Goal: Task Accomplishment & Management: Manage account settings

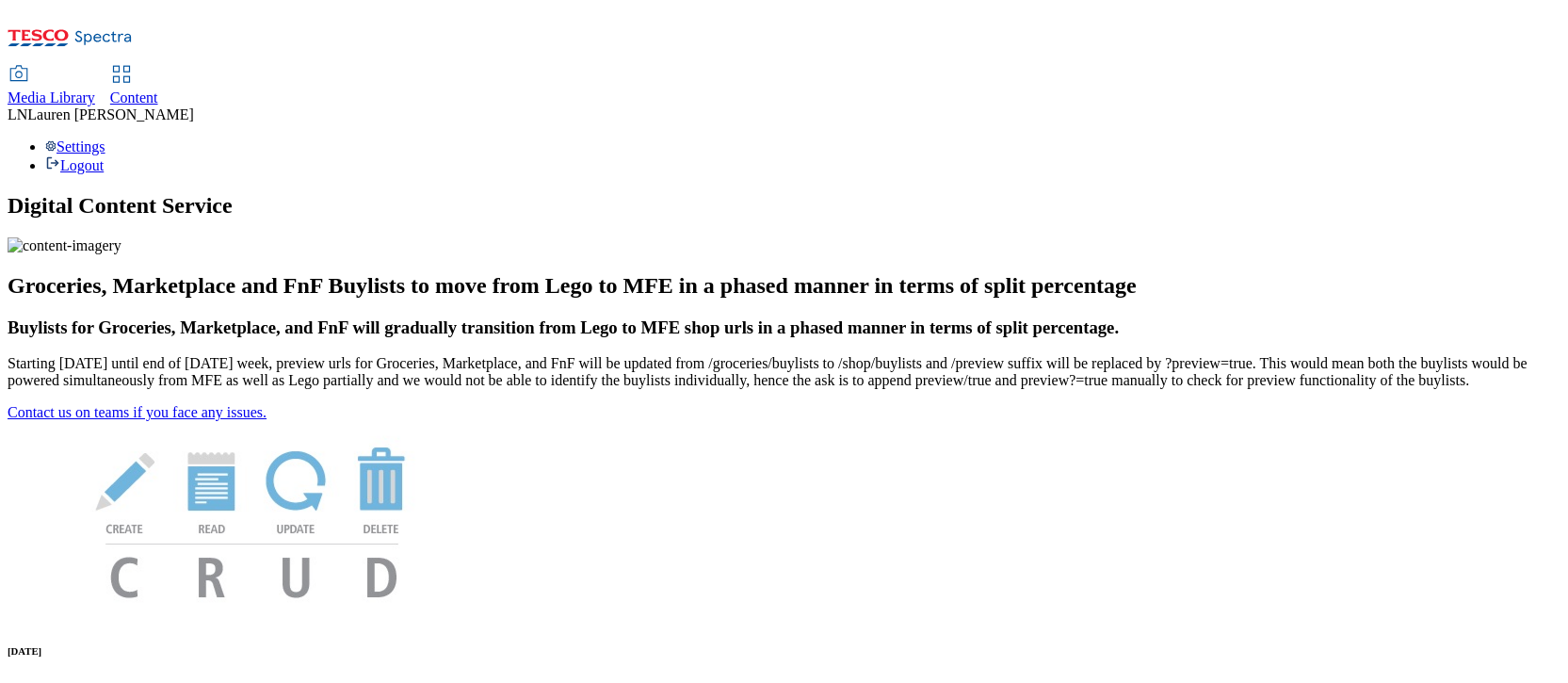
click at [95, 89] on span "Media Library" at bounding box center [51, 97] width 87 height 16
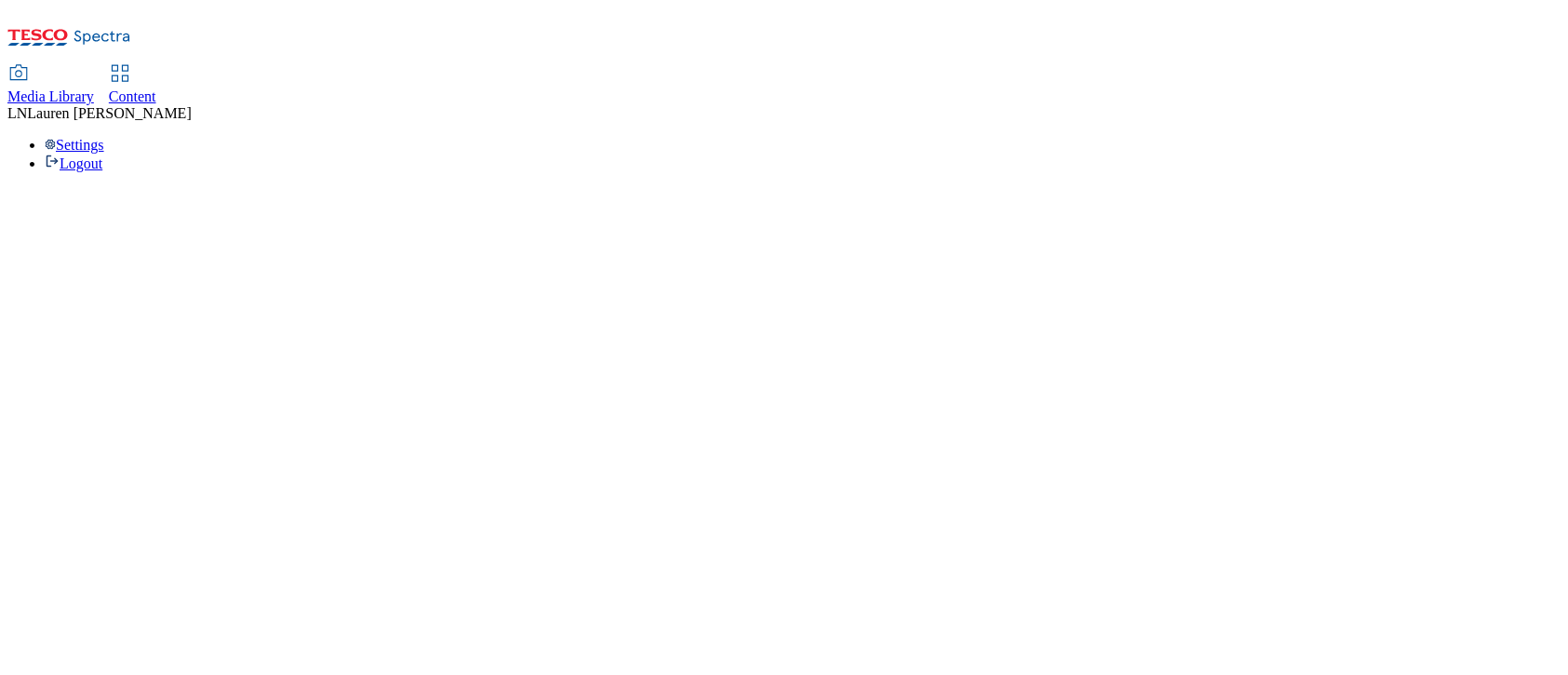
select select "flare-ghs"
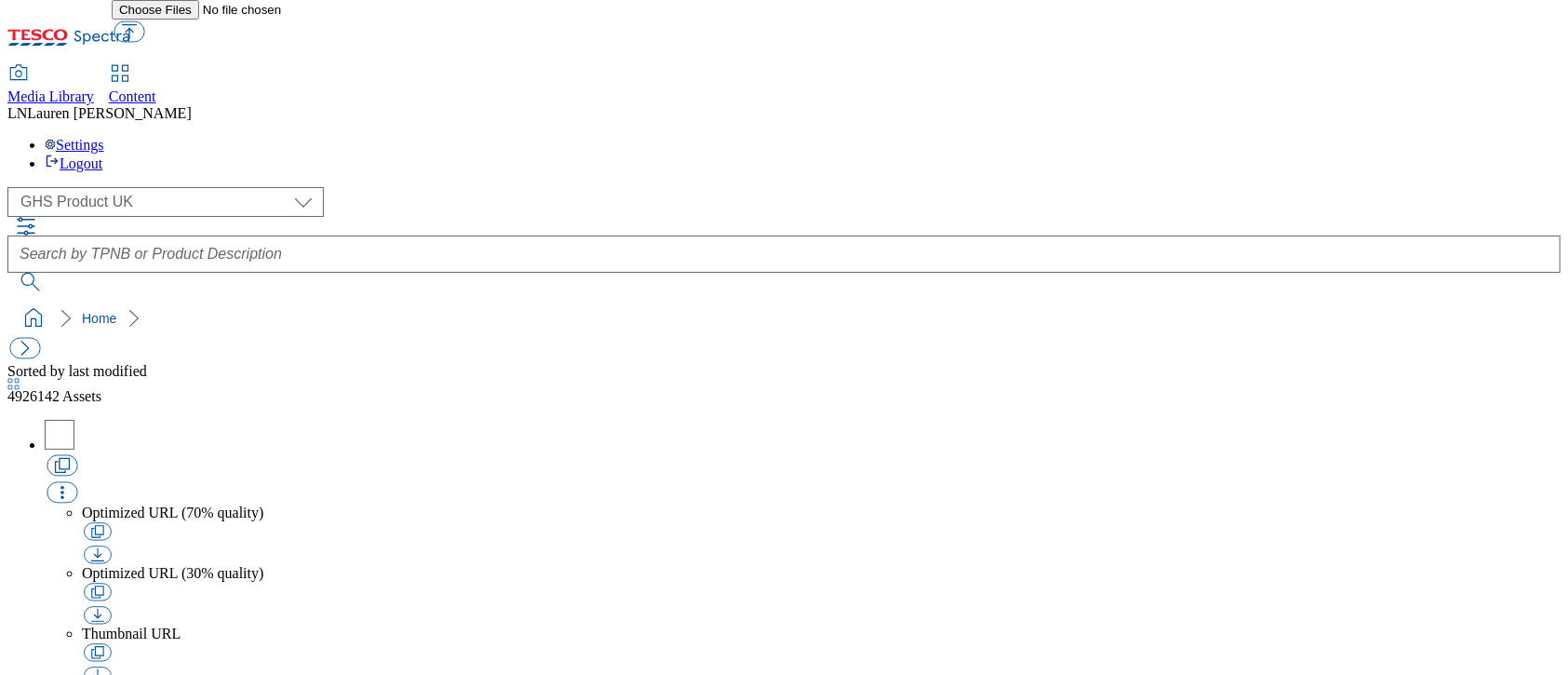
click at [156, 88] on span "Content" at bounding box center [132, 96] width 48 height 16
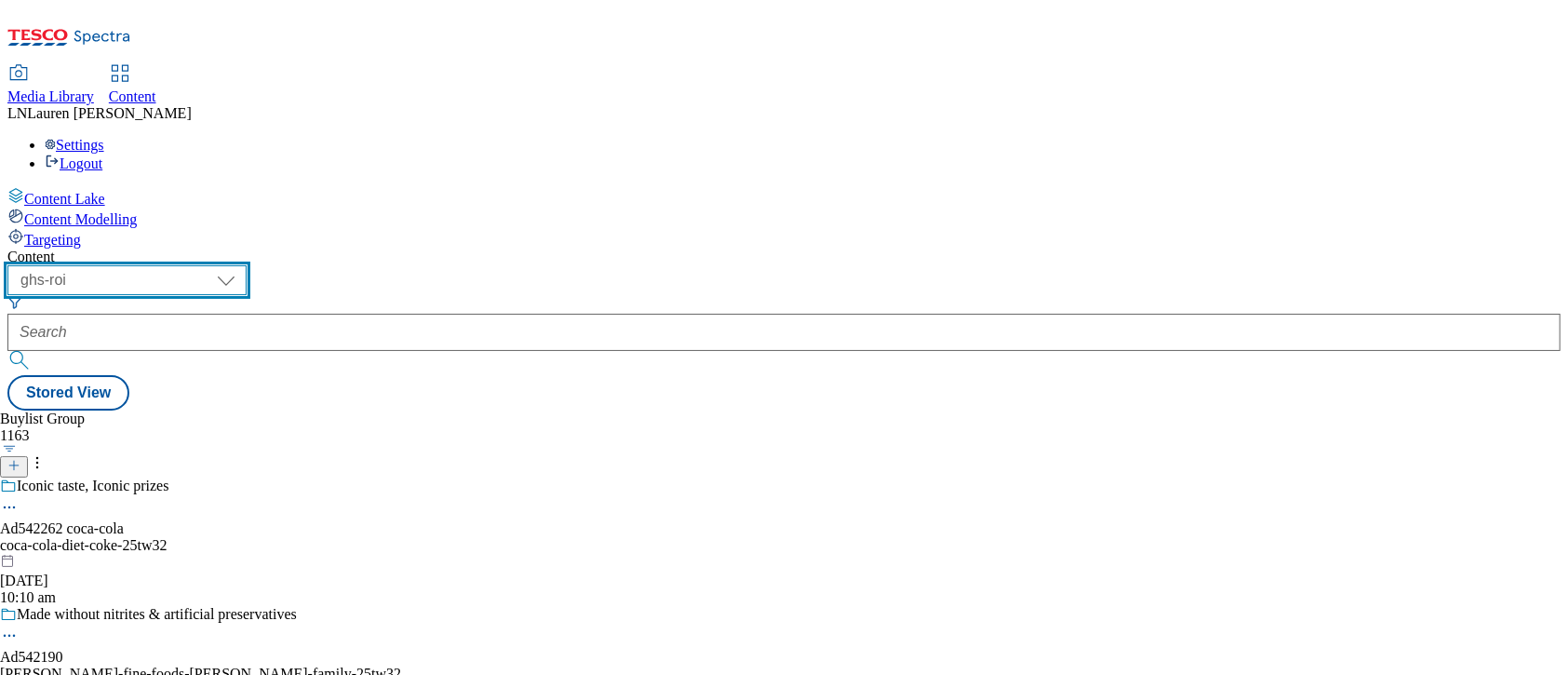
click at [246, 265] on select "ghs-roi ghs-uk" at bounding box center [127, 279] width 240 height 30
select select "ghs-uk"
click at [241, 265] on select "ghs-roi ghs-uk" at bounding box center [127, 279] width 240 height 30
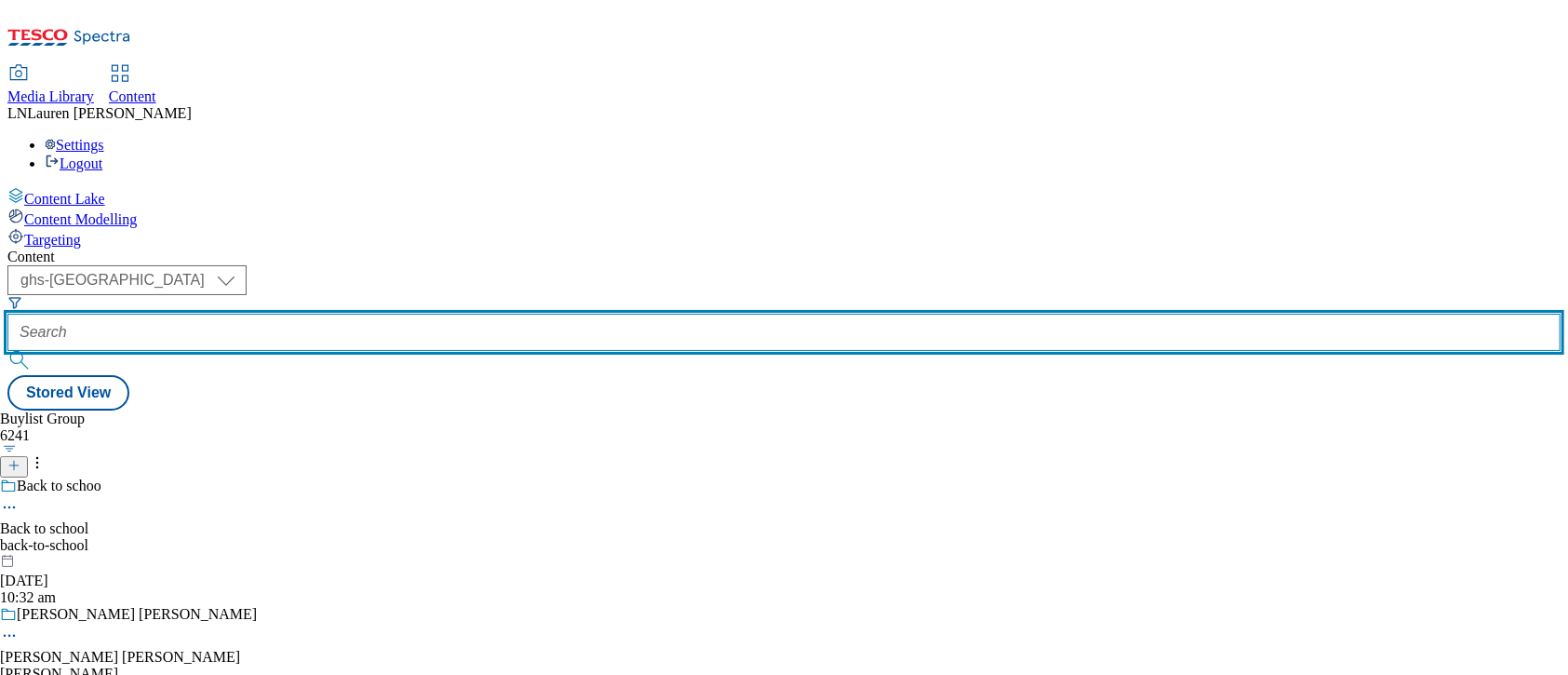
click at [409, 313] on input "text" at bounding box center [784, 332] width 1552 height 37
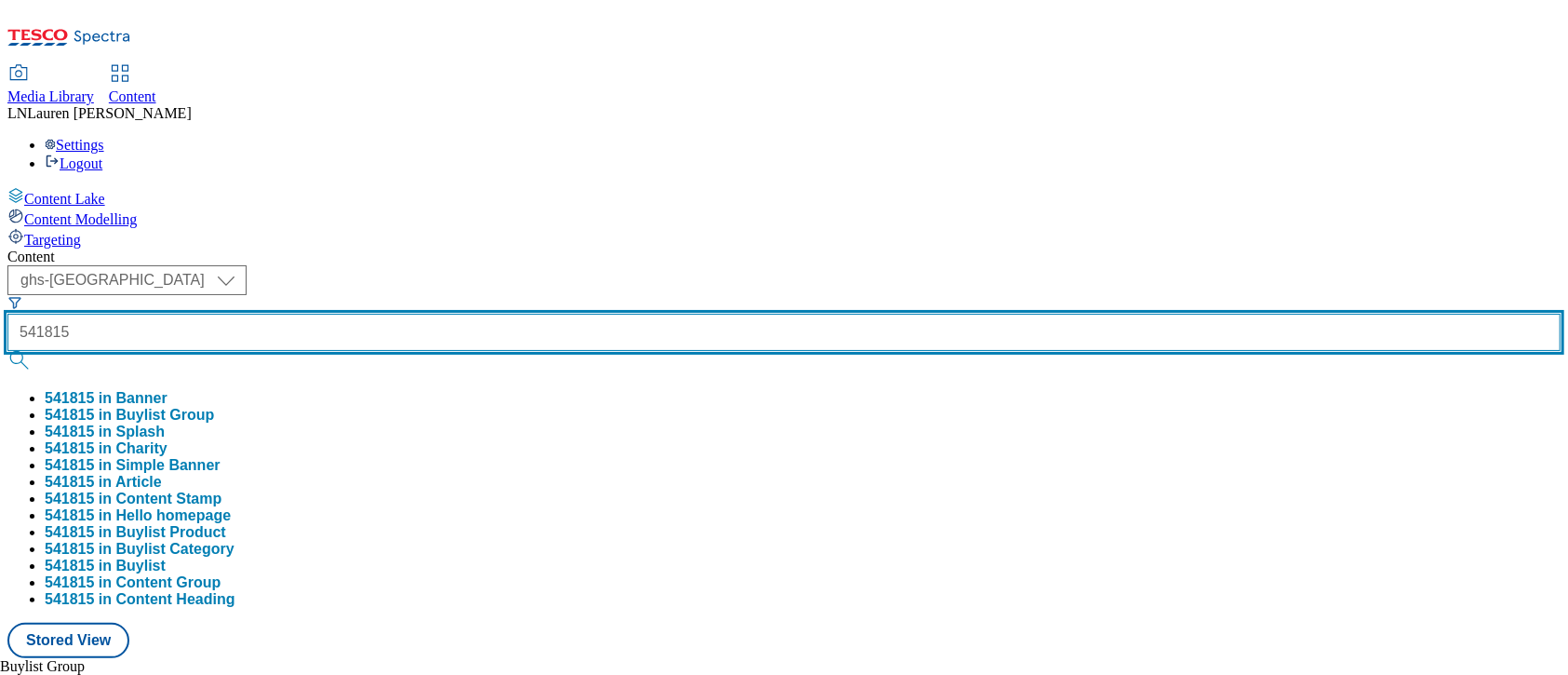
type input "541815"
click at [8, 351] on button "submit" at bounding box center [20, 360] width 26 height 18
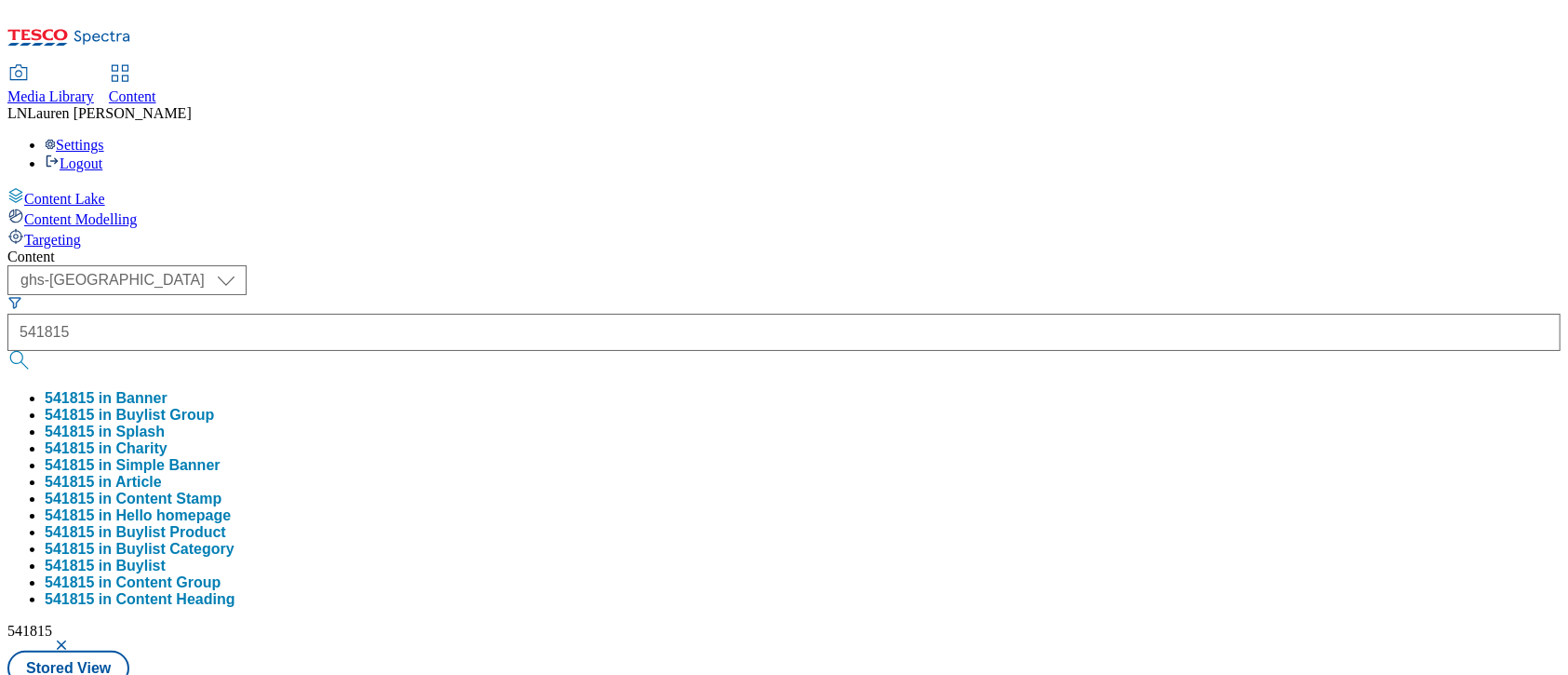
click at [783, 248] on div "Content ( optional ) ghs-roi ghs-uk ghs-uk 541815 541815 in Banner 541815 in Bu…" at bounding box center [784, 520] width 1552 height 543
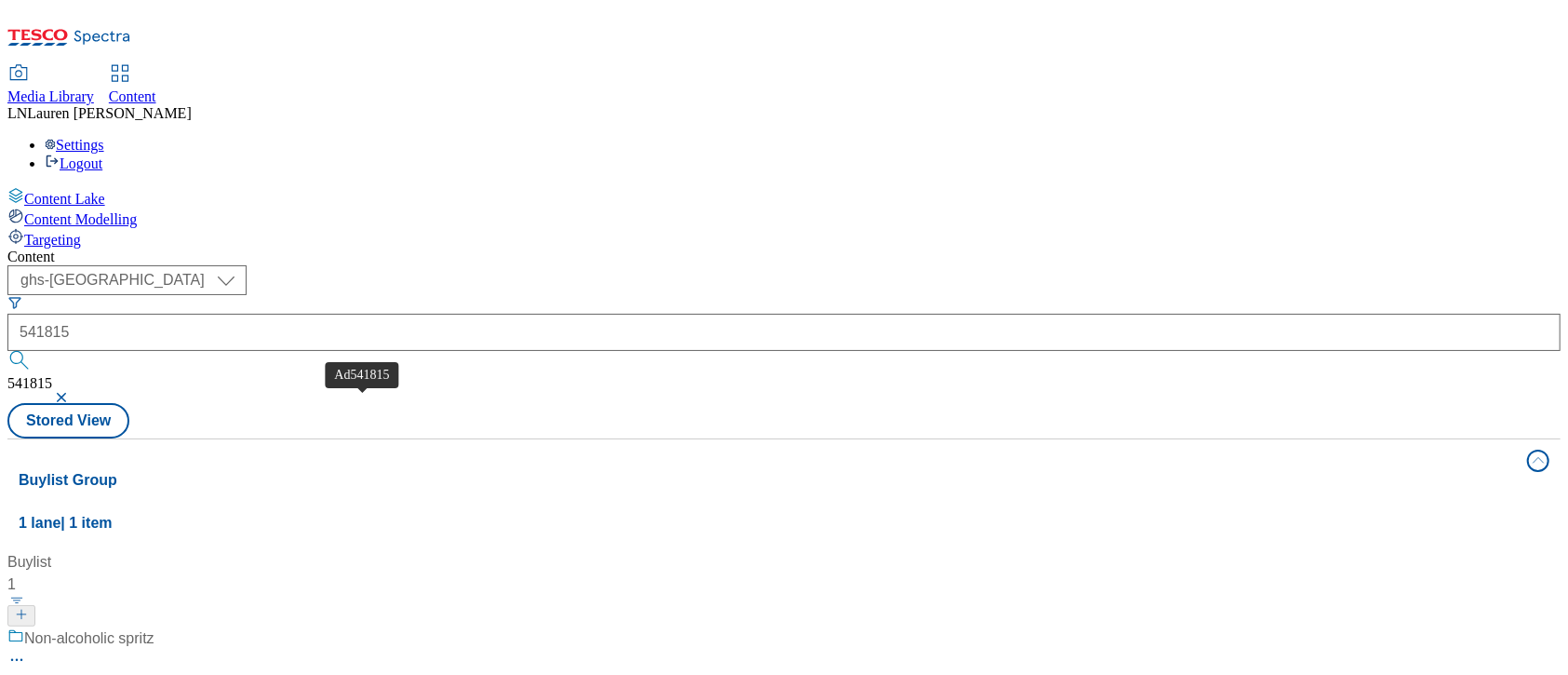
click at [76, 674] on span "Ad541815" at bounding box center [42, 687] width 68 height 22
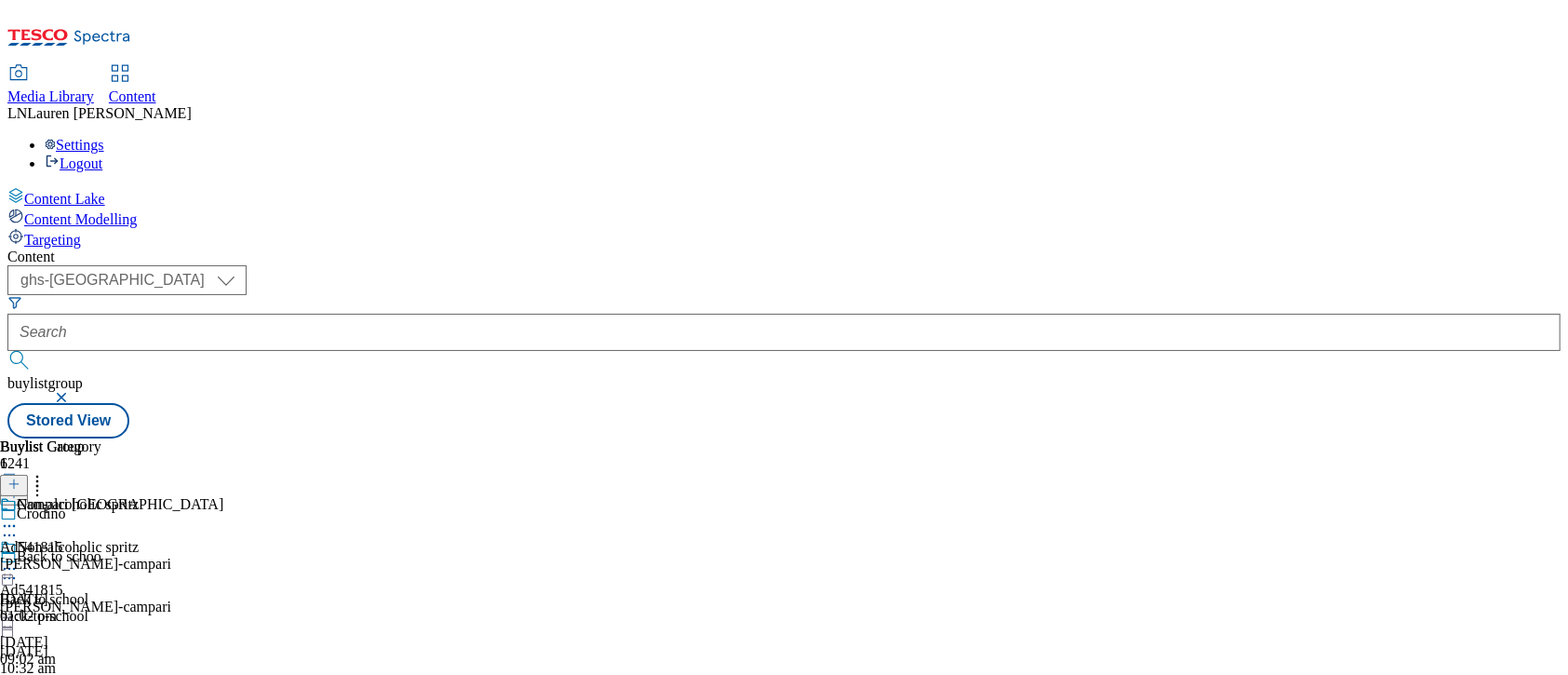
click at [18, 560] on icon at bounding box center [9, 568] width 18 height 18
click at [86, 596] on button "Edit" at bounding box center [61, 607] width 49 height 21
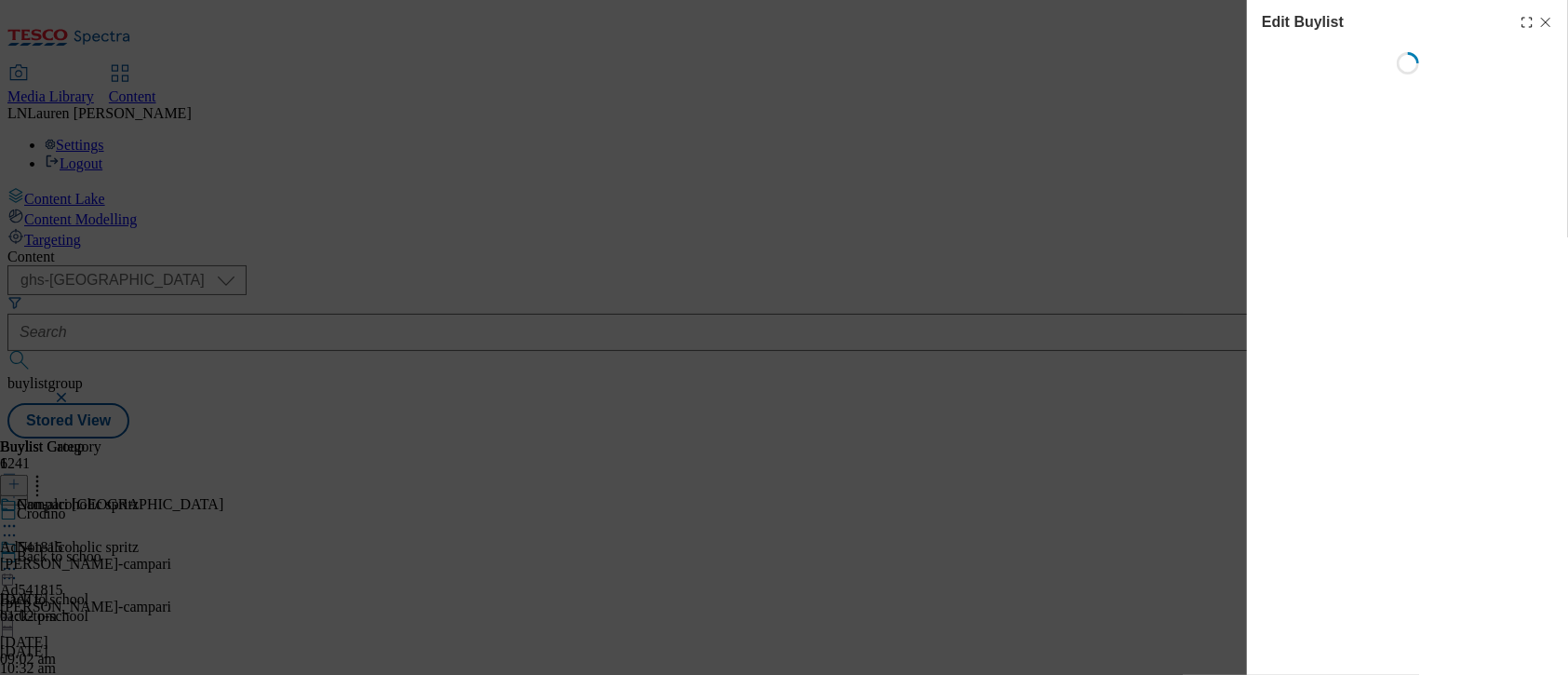
select select "tactical"
select select "supplier funded short term 1-3 weeks"
select select "dunnhumby"
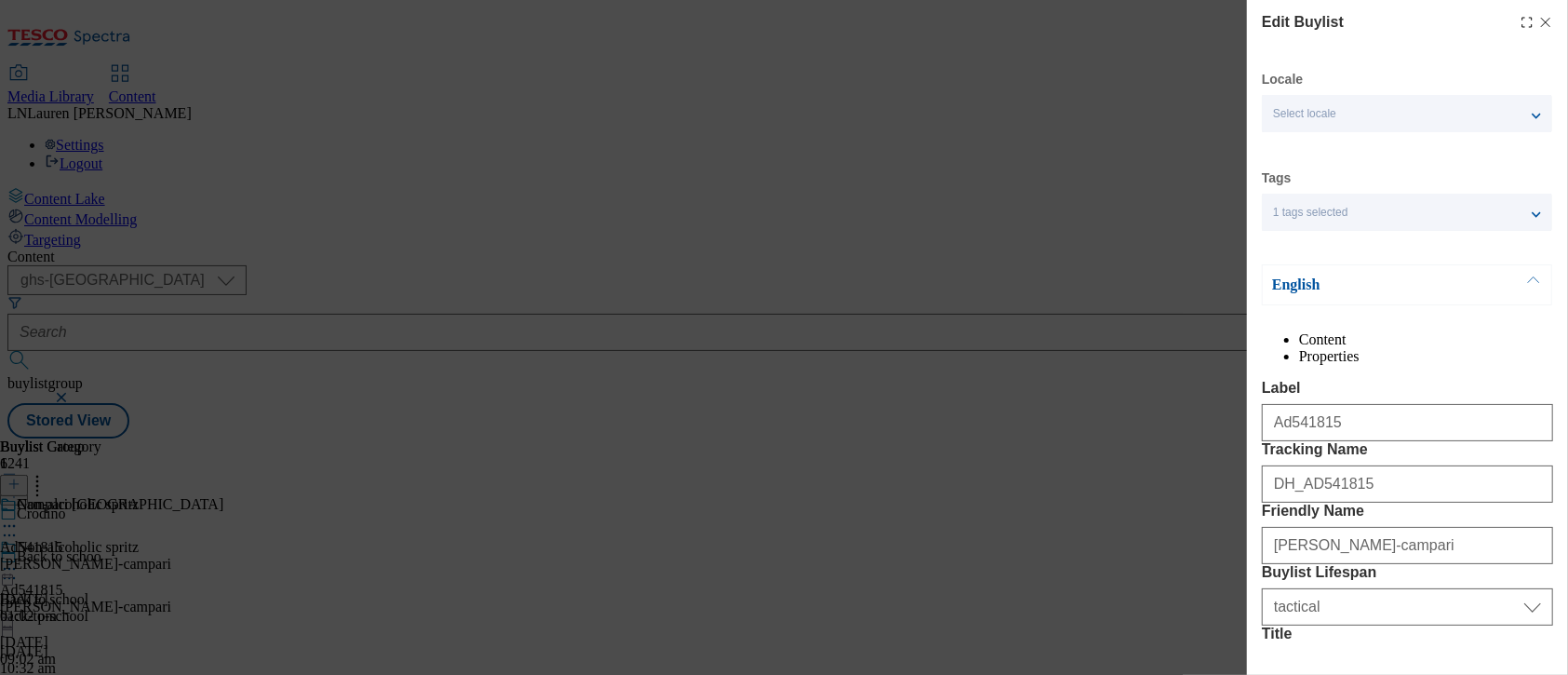
select select "Banner"
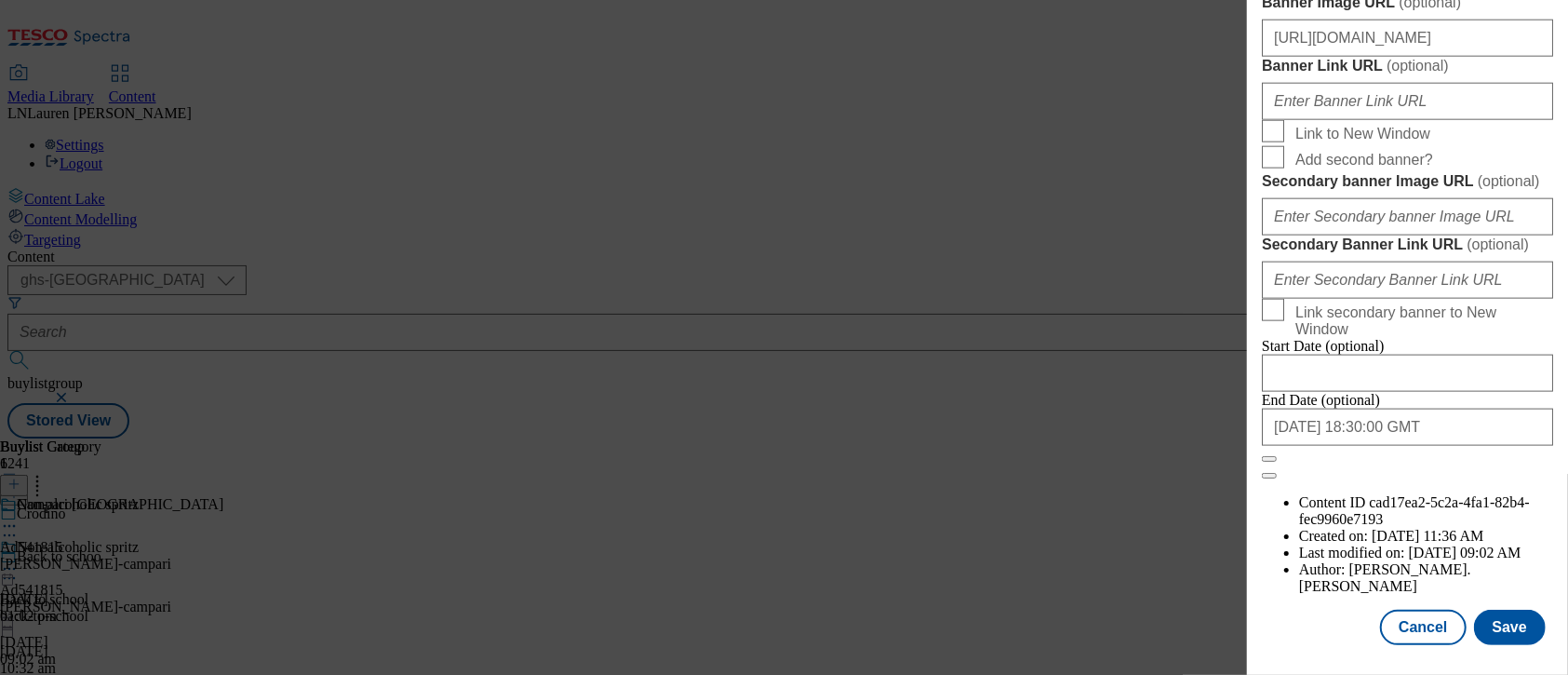
scroll to position [1798, 0]
click at [1091, 113] on div "Edit Buylist Locale Select locale English Welsh Tags 1 tags selected fnf market…" at bounding box center [784, 338] width 1568 height 675
click at [1096, 441] on div "Edit Buylist Locale Select locale English Welsh Tags 1 tags selected fnf market…" at bounding box center [784, 338] width 1568 height 675
click at [1426, 624] on button "Cancel" at bounding box center [1423, 627] width 85 height 35
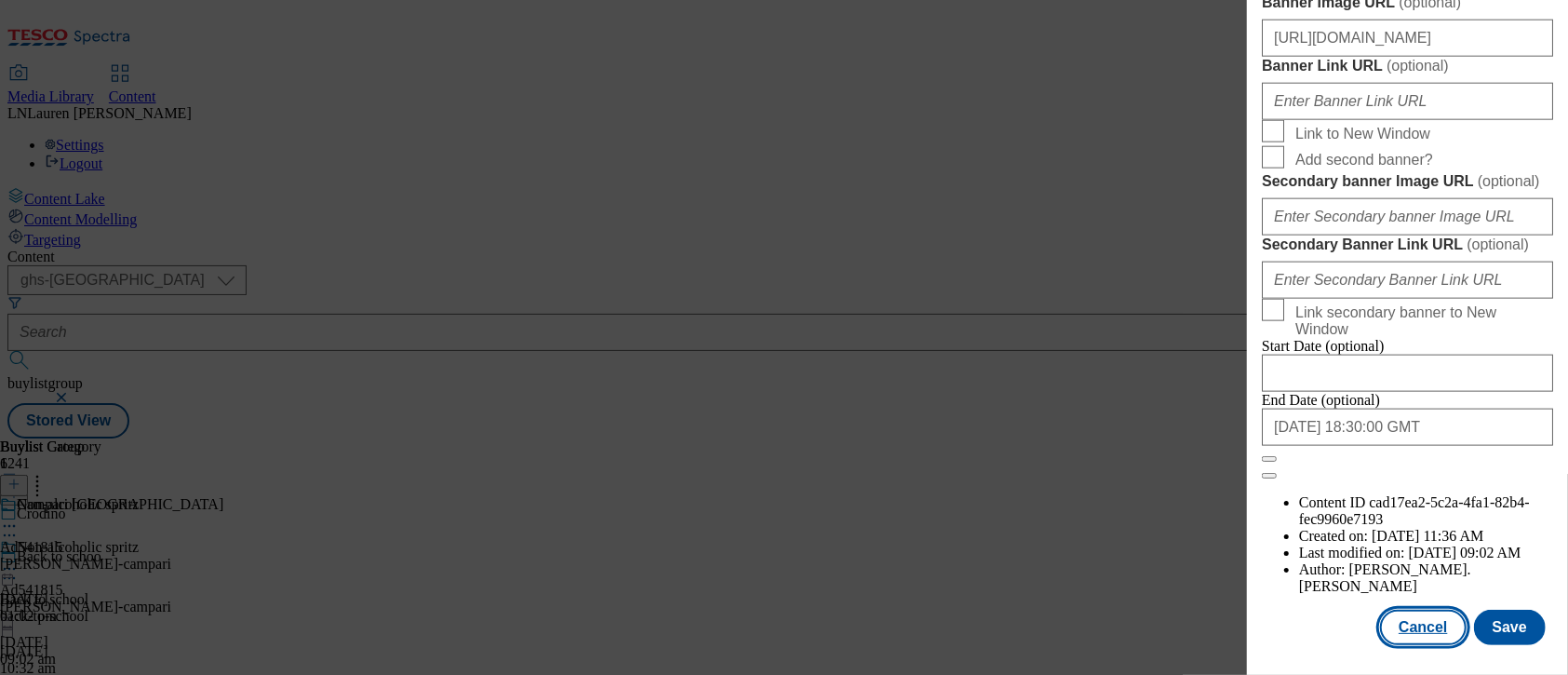
select select "tactical"
select select "supplier funded short term 1-3 weeks"
select select "dunnhumby"
select select "Banner"
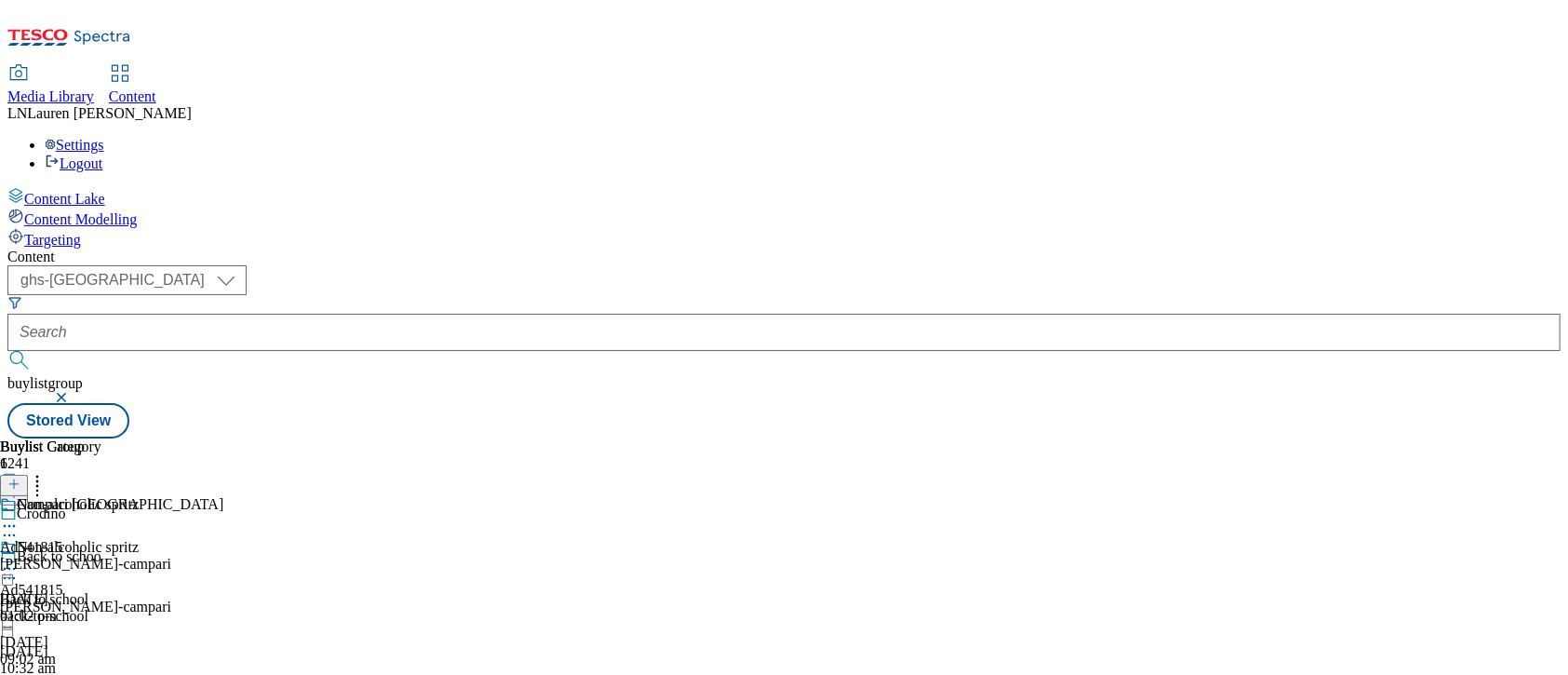
scroll to position [1698, 0]
click at [223, 496] on div "Campari UK" at bounding box center [119, 503] width 207 height 16
click at [223, 538] on div "Campari UK Ad541815 glen-grant-campari 26 Aug 2025 01:02 pm" at bounding box center [112, 602] width 223 height 128
click at [245, 496] on div "96718330 Crodino Non-Alcoholic Spritz 4 x 175ml 26 Aug 2025 11:36 am" at bounding box center [122, 558] width 245 height 125
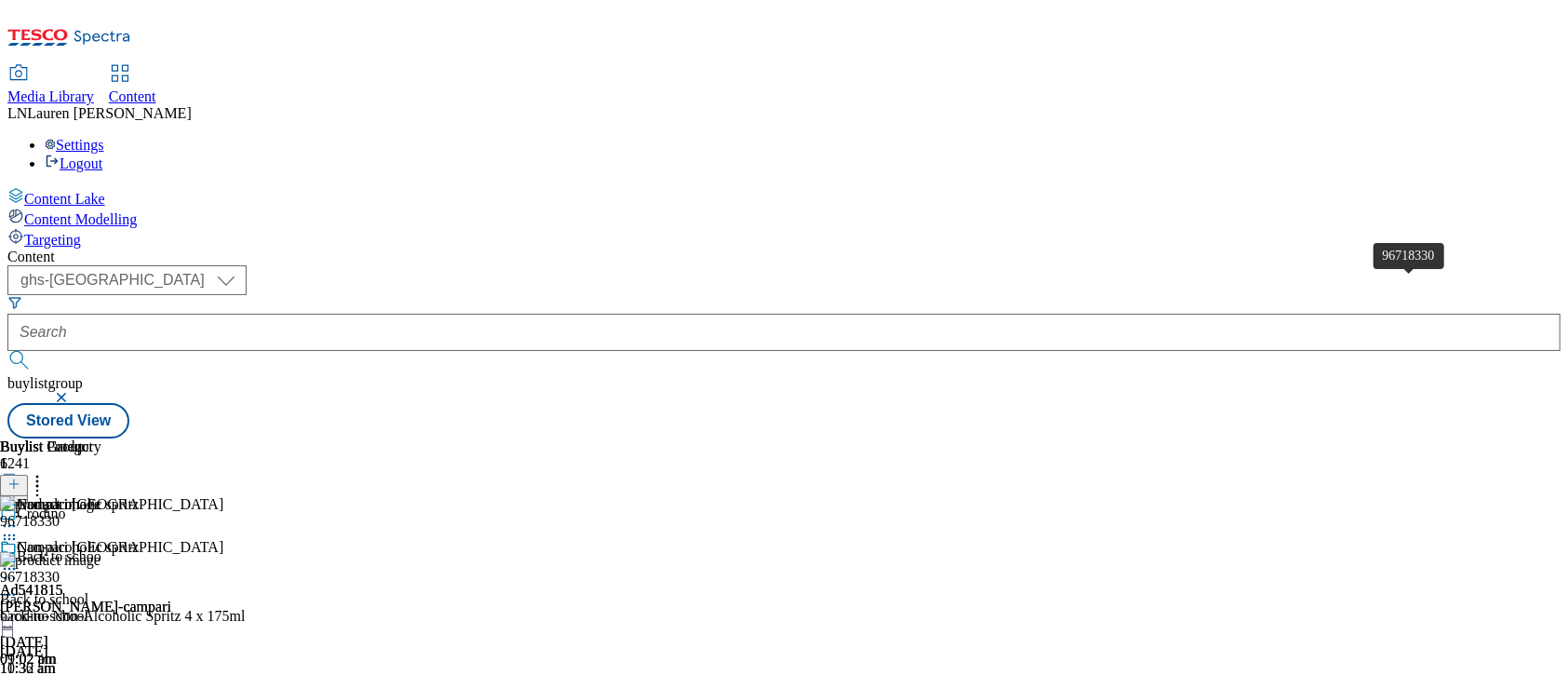
scroll to position [0, 82]
click at [28, 474] on button at bounding box center [14, 485] width 28 height 21
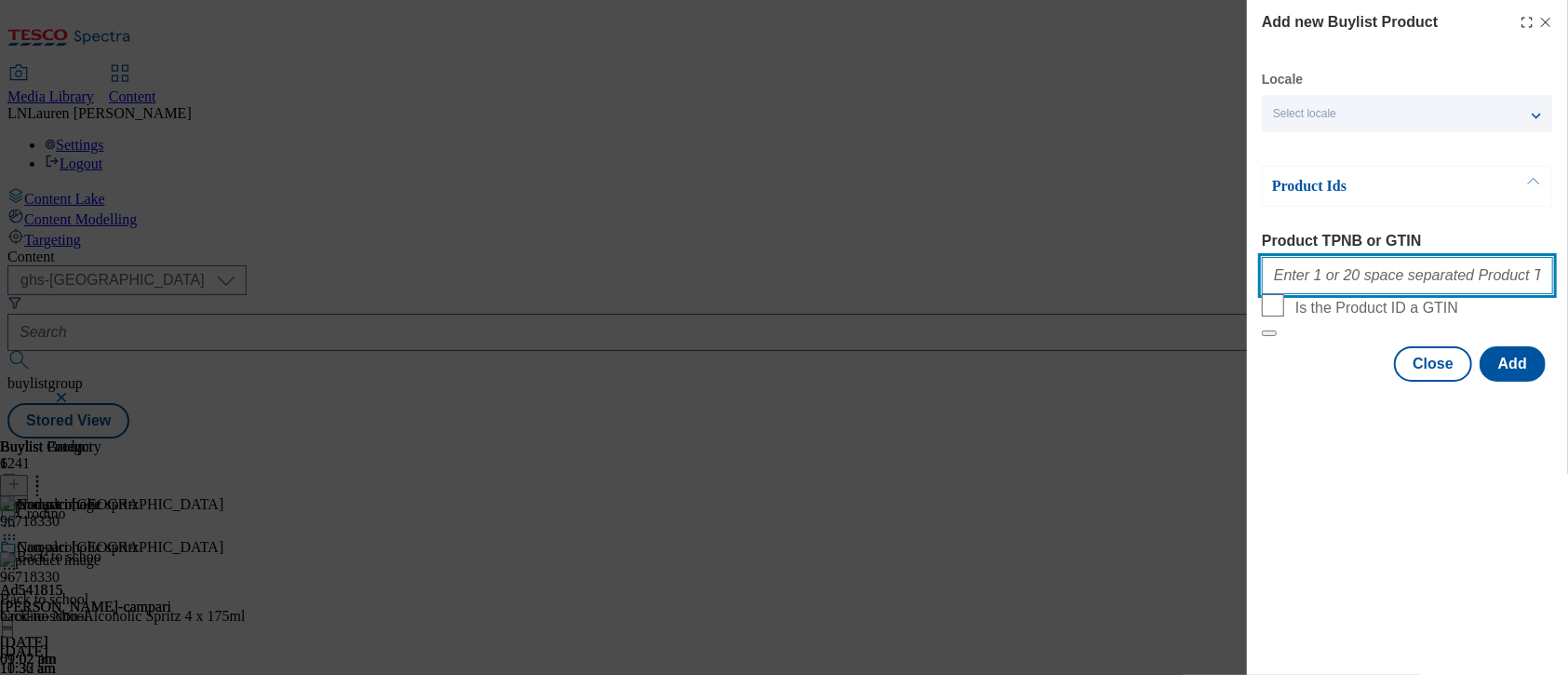
click at [1408, 271] on input "Product TPNB or GTIN" at bounding box center [1407, 275] width 291 height 37
paste input "96718330 51753534 50501316"
drag, startPoint x: 1325, startPoint y: 279, endPoint x: 1151, endPoint y: 286, distance: 174.1
click at [1151, 286] on div "Add new Buylist Product Locale Select locale English Welsh Product Ids Product …" at bounding box center [784, 338] width 1568 height 675
drag, startPoint x: 1379, startPoint y: 284, endPoint x: 1325, endPoint y: 289, distance: 54.2
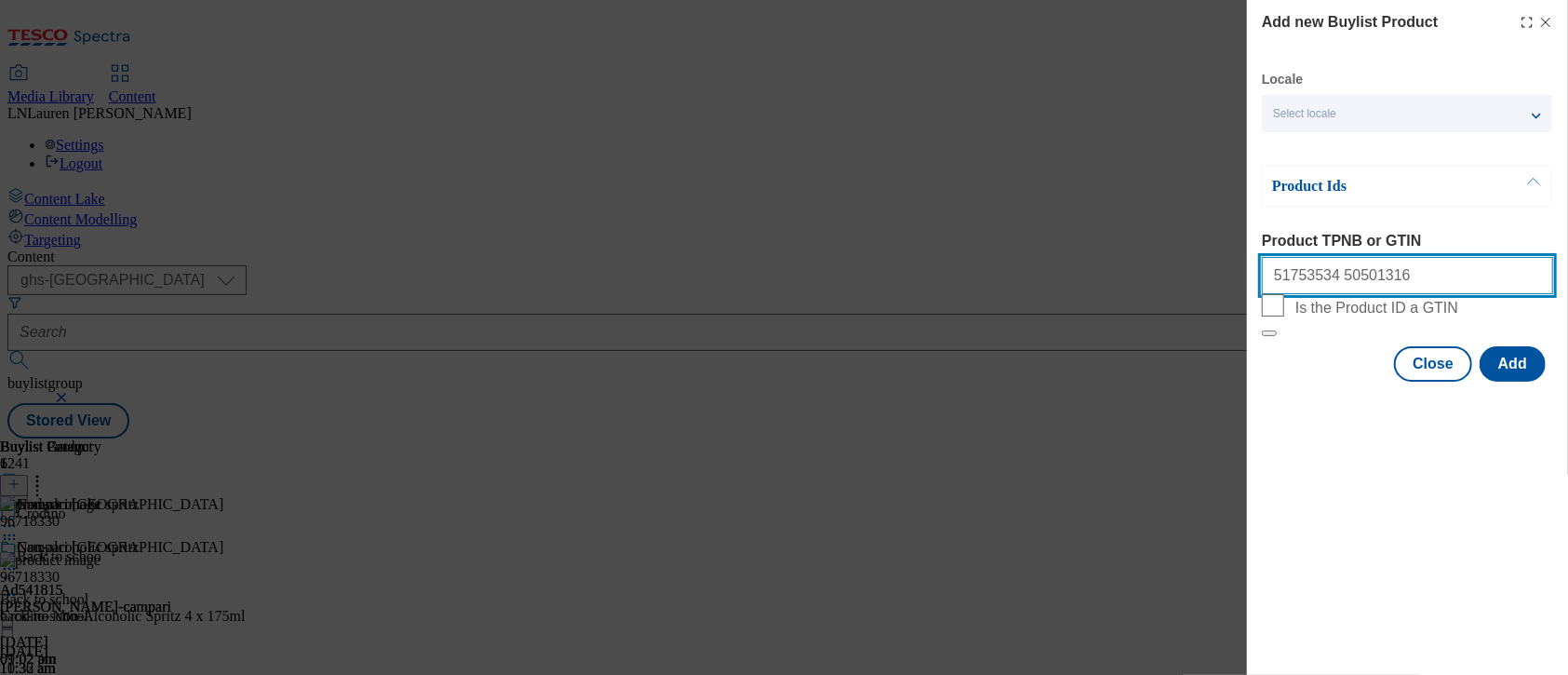
click at [1325, 289] on input "51753534 50501316" at bounding box center [1407, 275] width 291 height 37
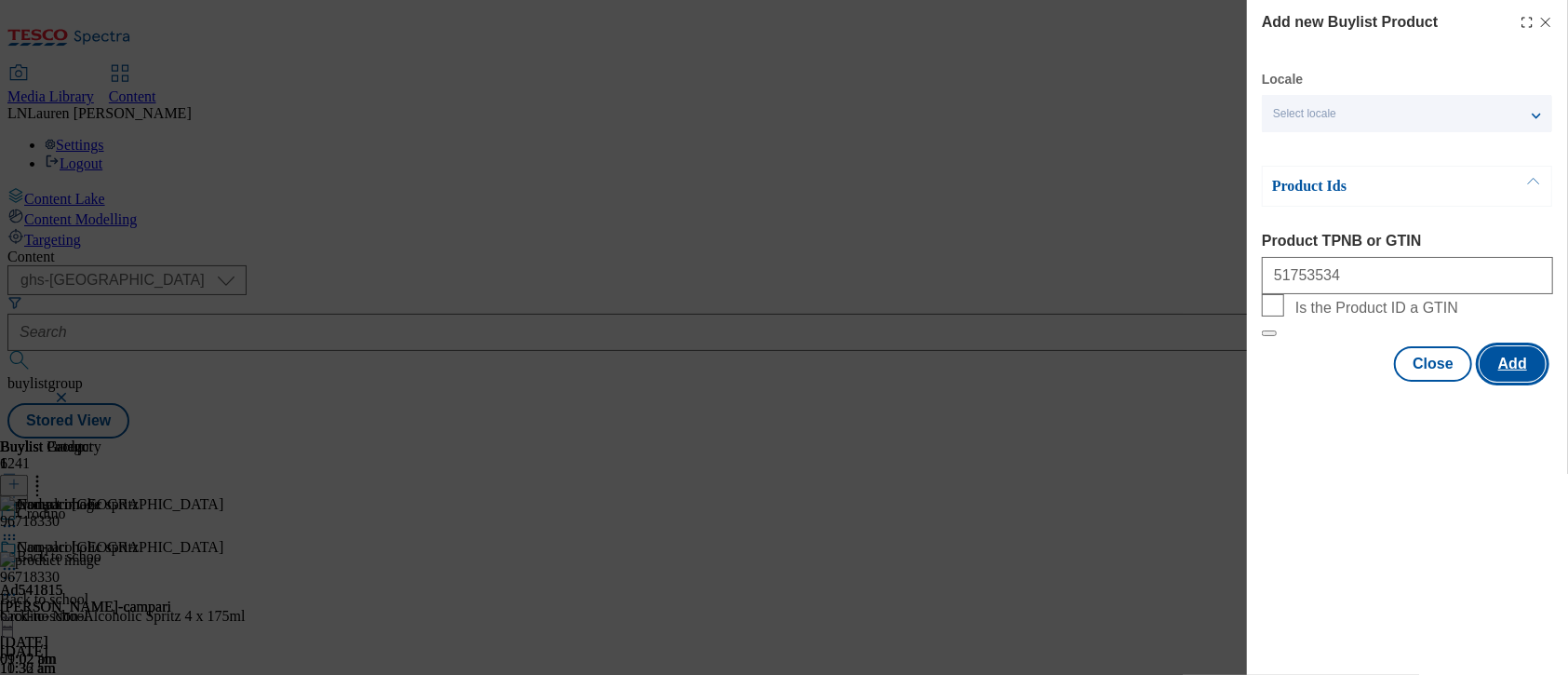
click at [1503, 381] on button "Add" at bounding box center [1512, 364] width 66 height 35
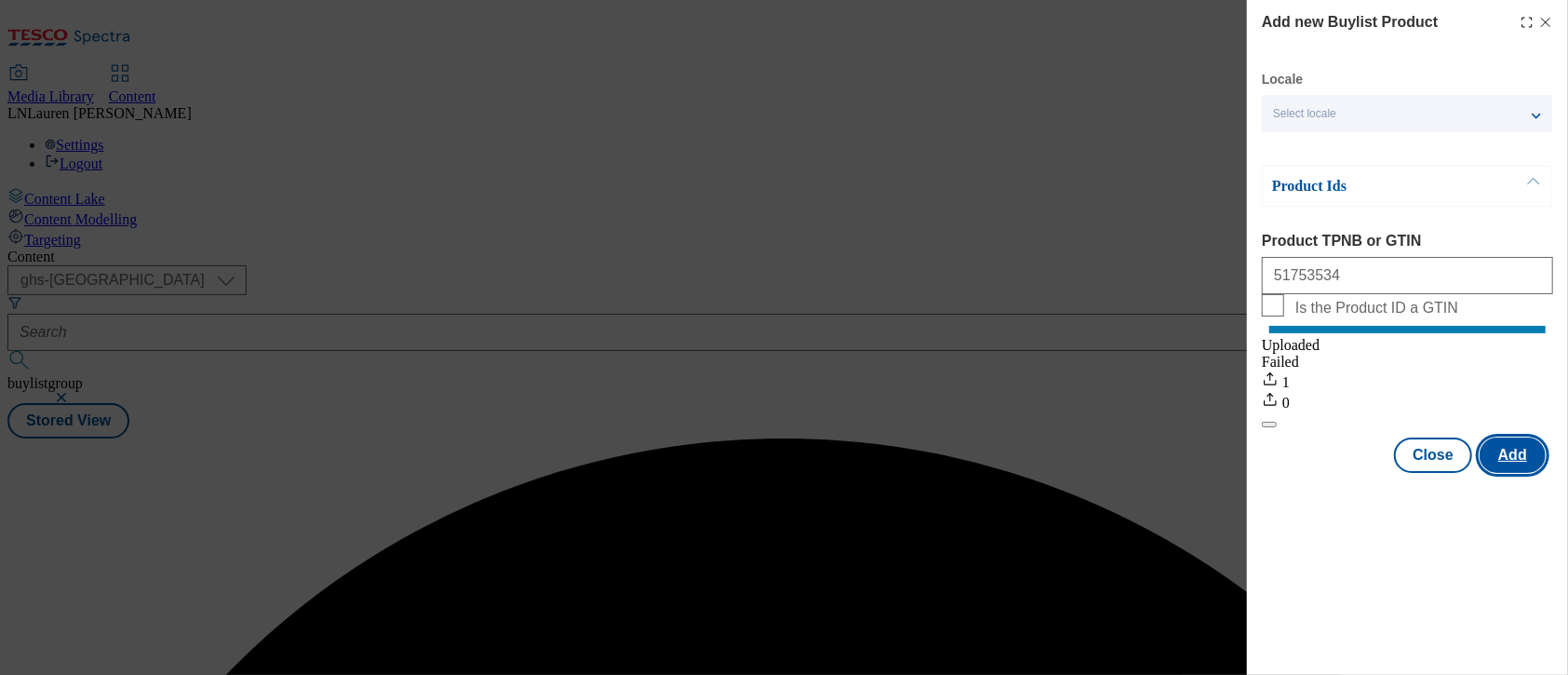
scroll to position [0, 0]
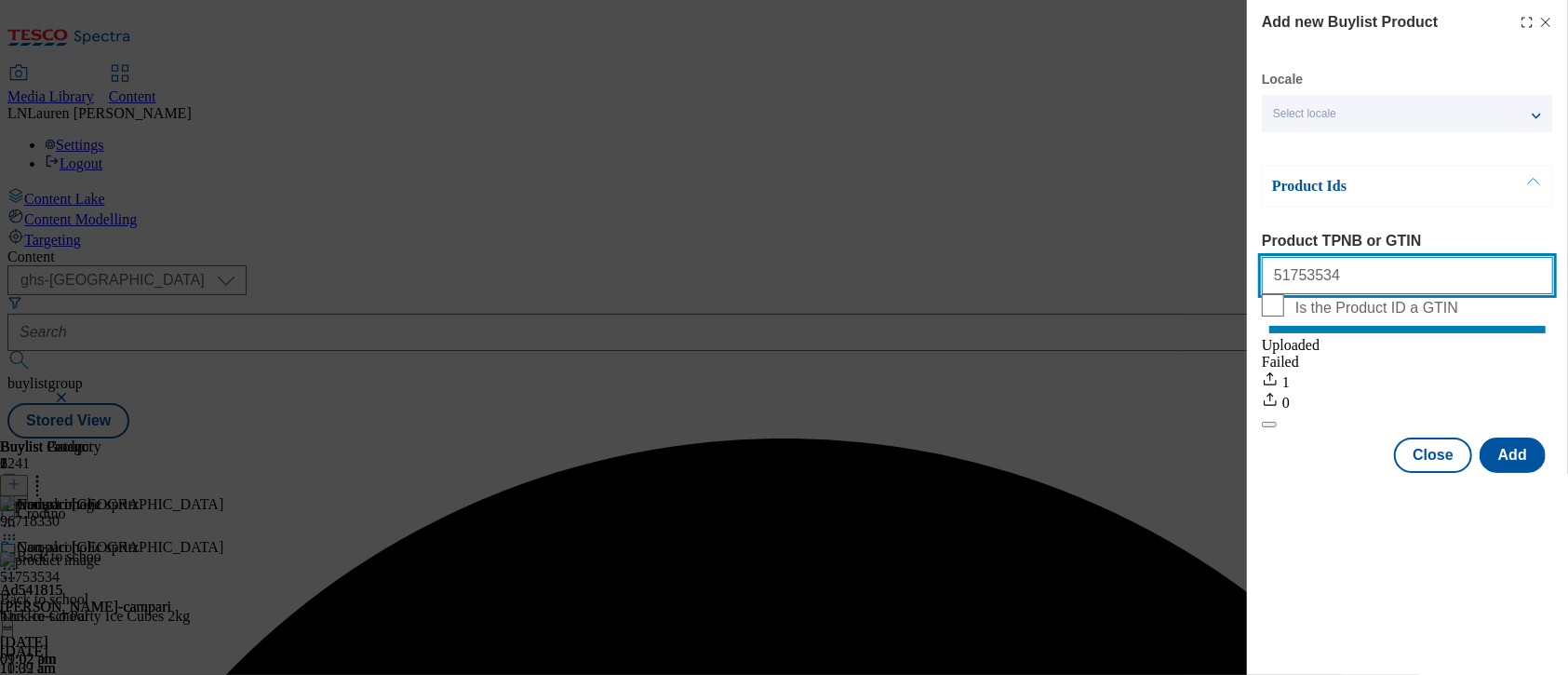
click at [1336, 273] on input "51753534" at bounding box center [1407, 275] width 291 height 37
type input "5"
paste input "50501316"
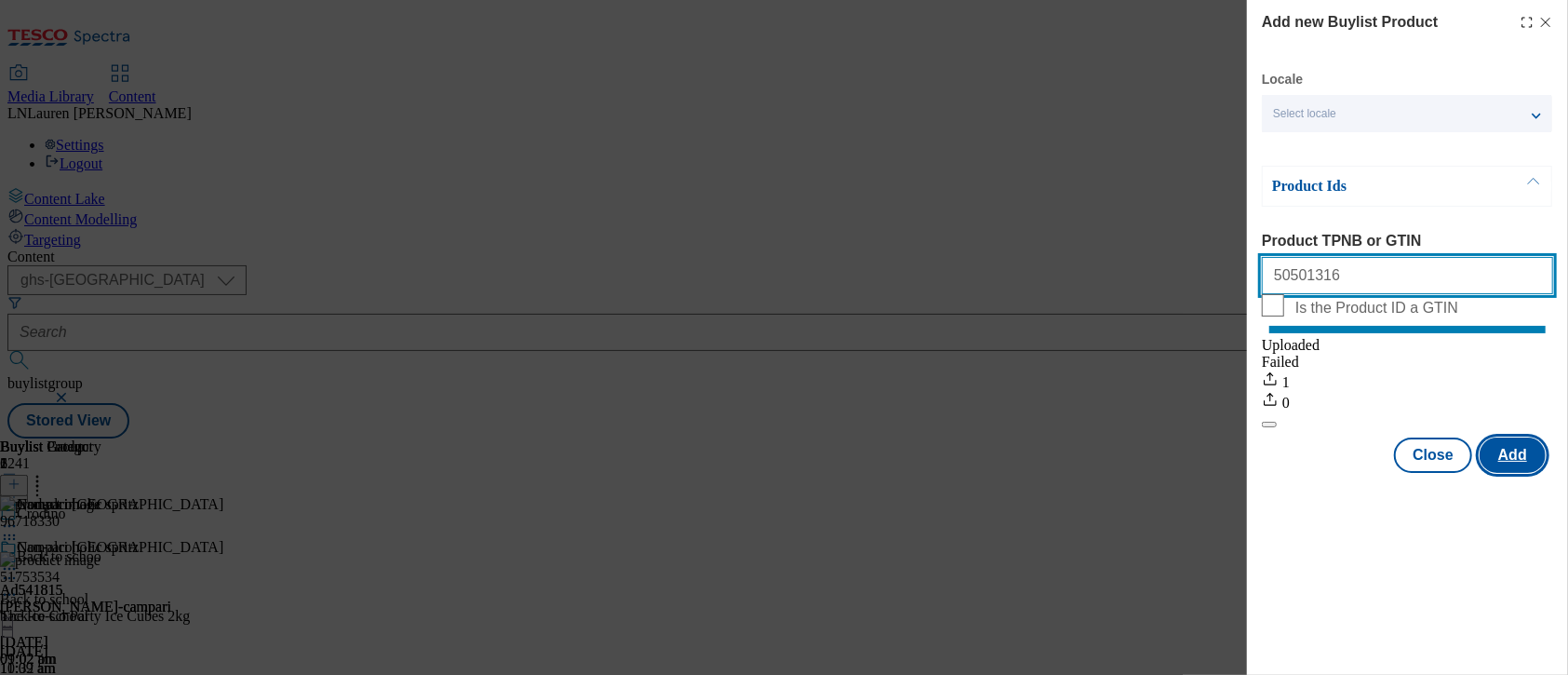
type input "50501316"
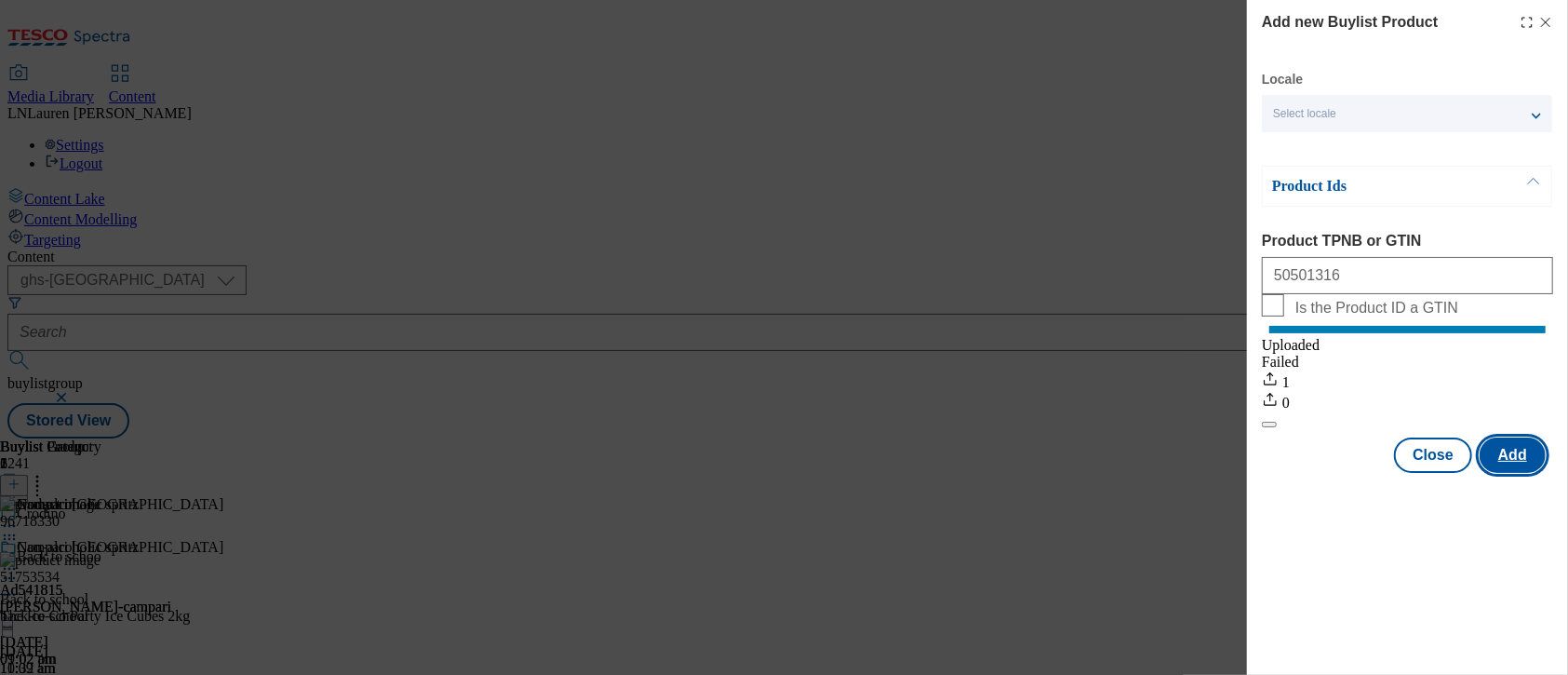
click at [1520, 472] on button "Add" at bounding box center [1512, 455] width 66 height 35
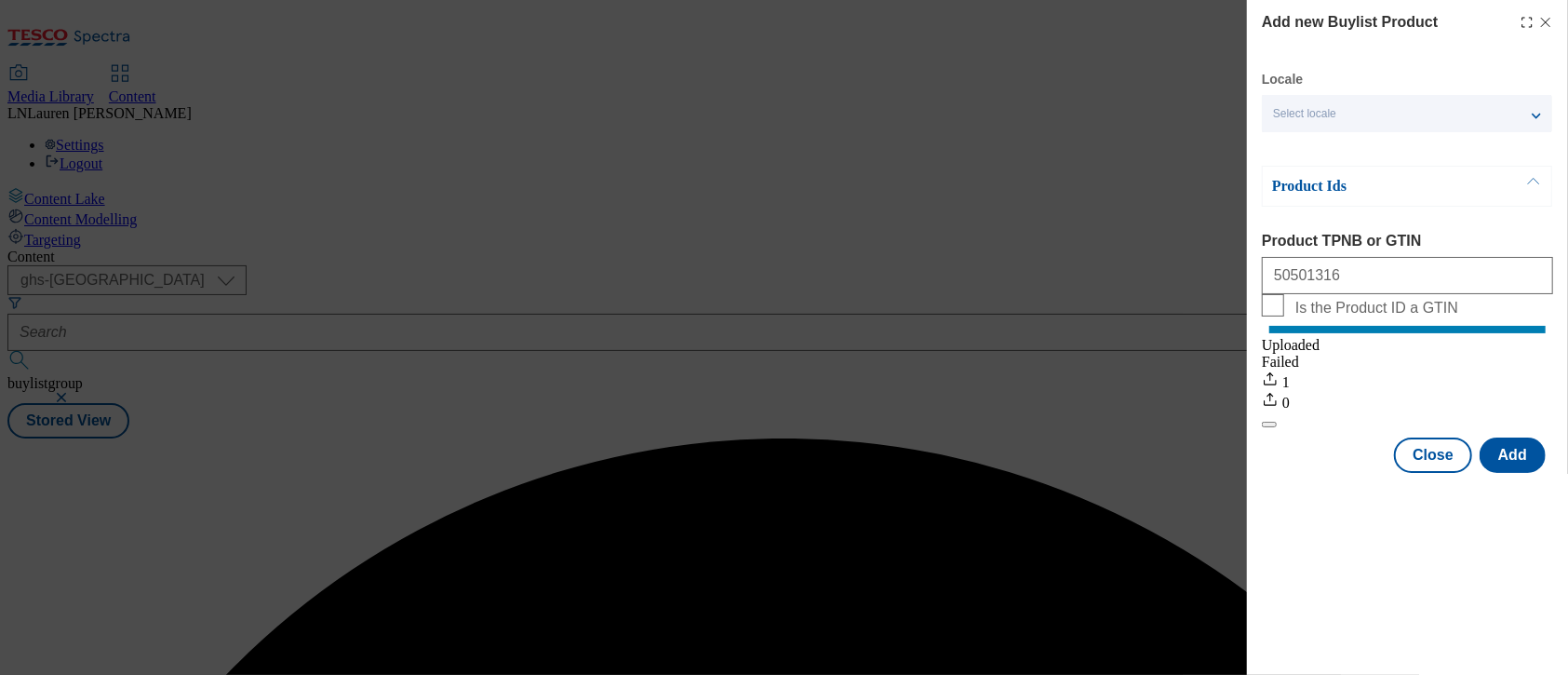
click at [1116, 529] on div "Add new Buylist Product Locale Select locale English Welsh Product Ids Product …" at bounding box center [784, 338] width 1568 height 675
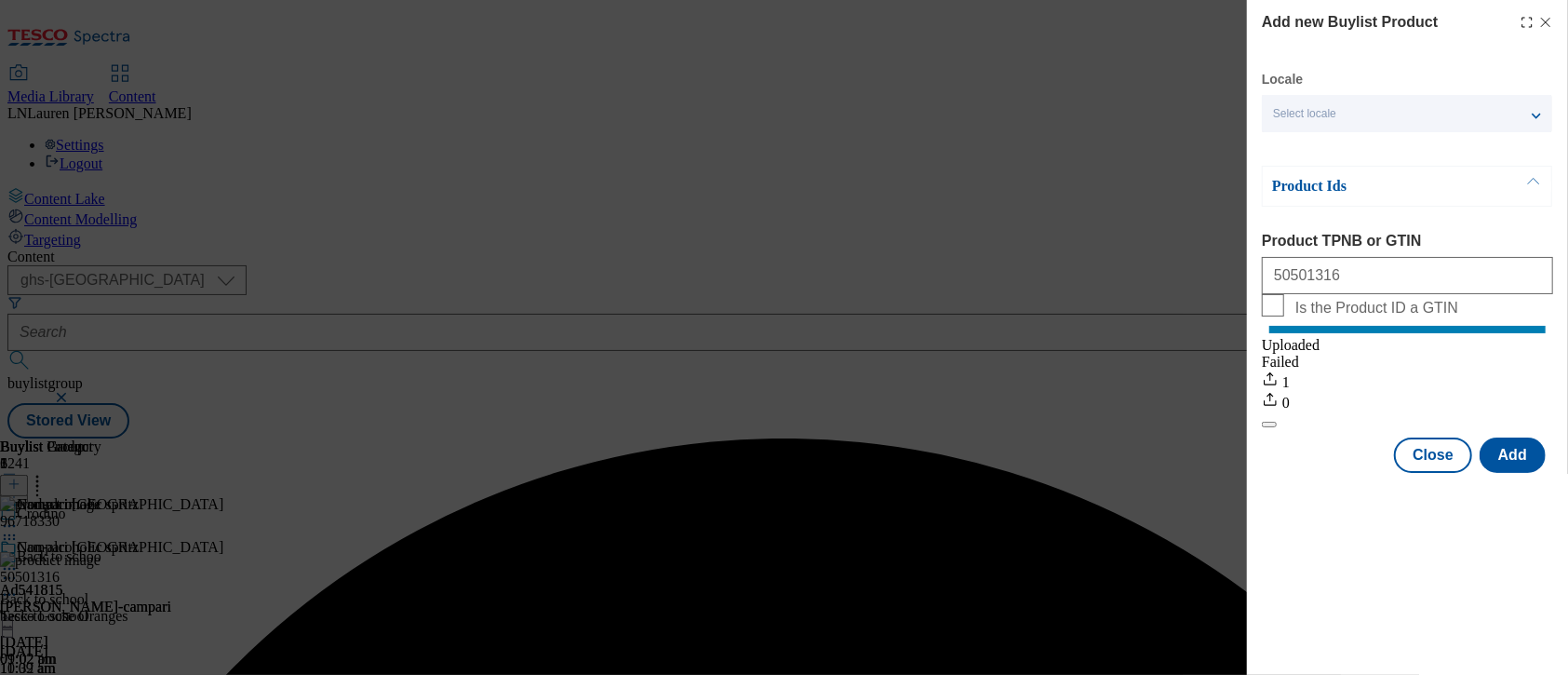
click at [1087, 482] on div "Add new Buylist Product Locale Select locale English Welsh Product Ids Product …" at bounding box center [784, 338] width 1568 height 675
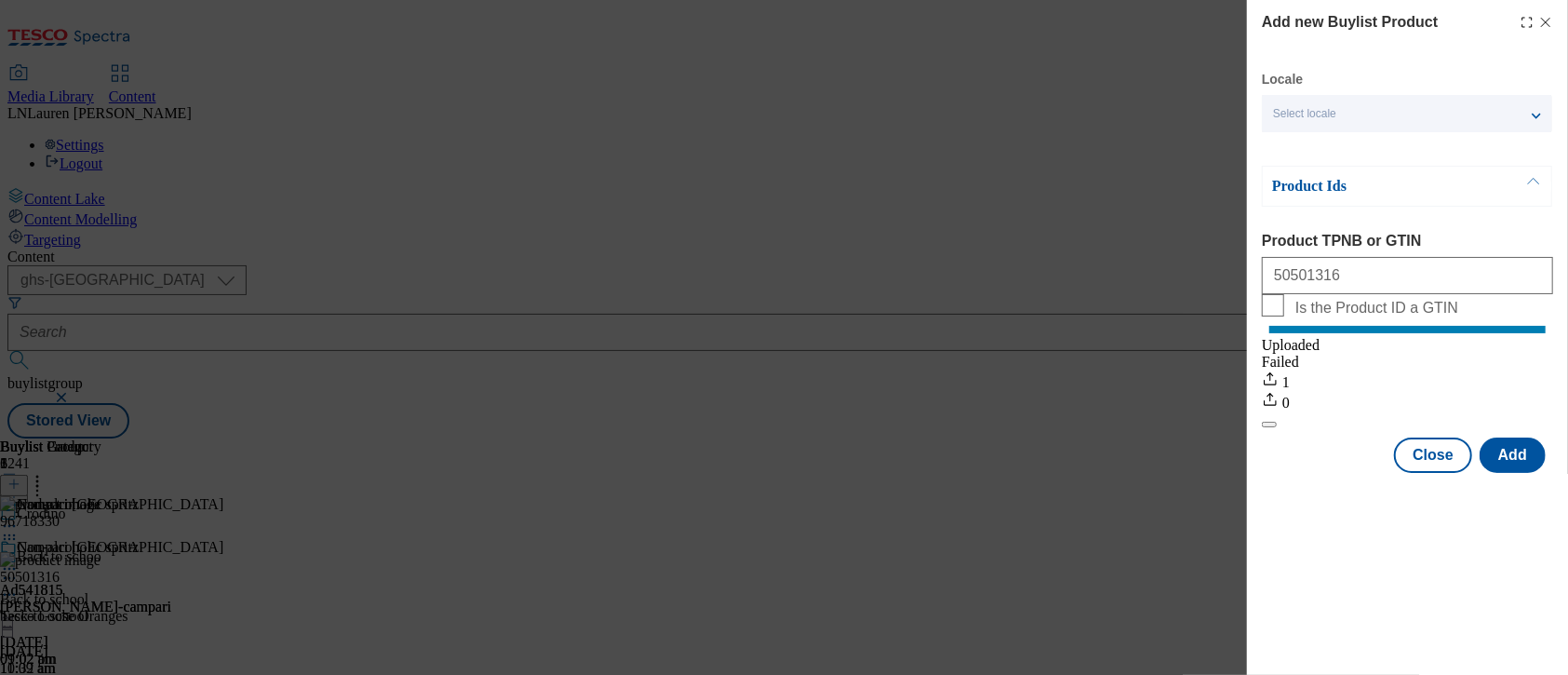
click at [1540, 18] on icon "Modal" at bounding box center [1545, 21] width 15 height 15
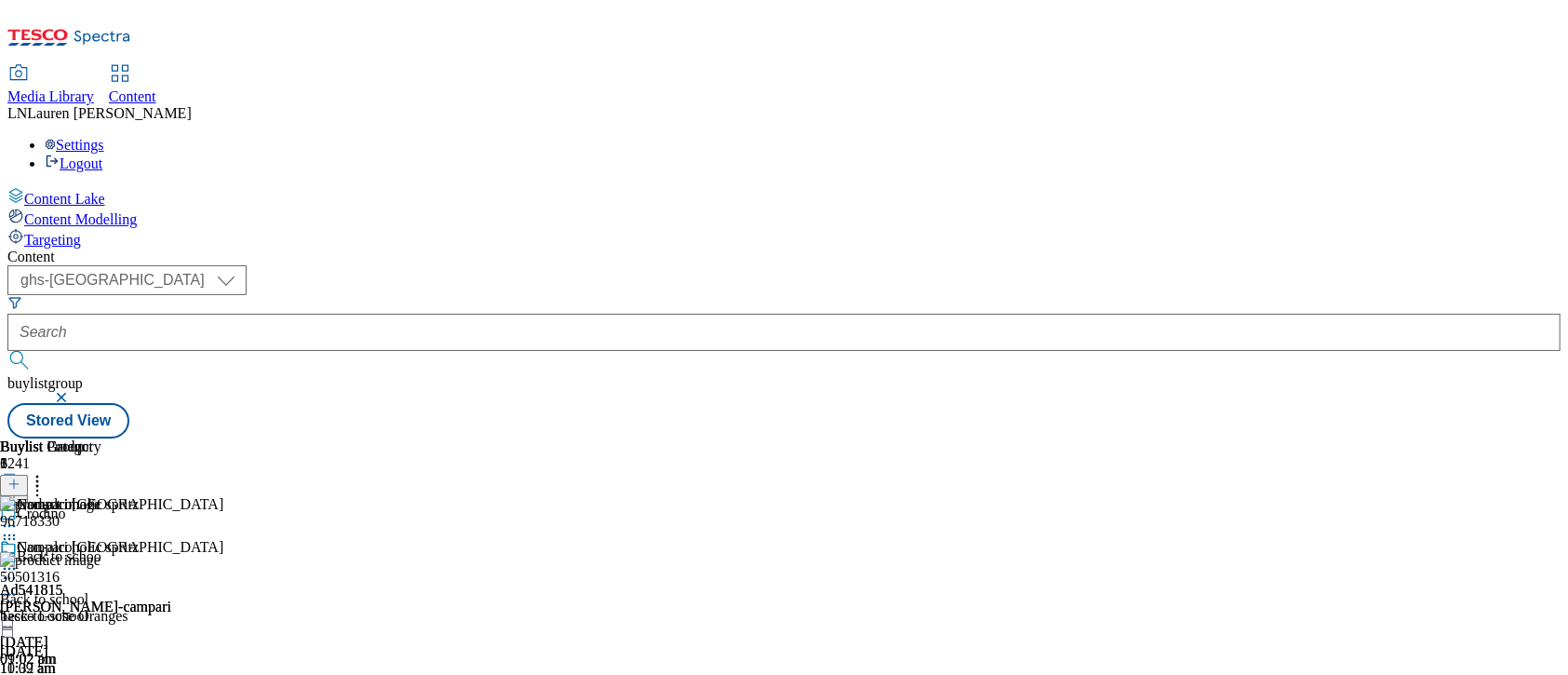
click at [223, 538] on div "Campari UK Ad541815 glen-grant-campari 26 Aug 2025 01:02 pm" at bounding box center [112, 602] width 223 height 128
click at [245, 438] on div "Buylist Product 3 96718330 50501316 Tesco Loose Oranges 15 Sept 2025 11:09 am 5…" at bounding box center [122, 682] width 245 height 488
click at [18, 560] on icon at bounding box center [9, 568] width 18 height 18
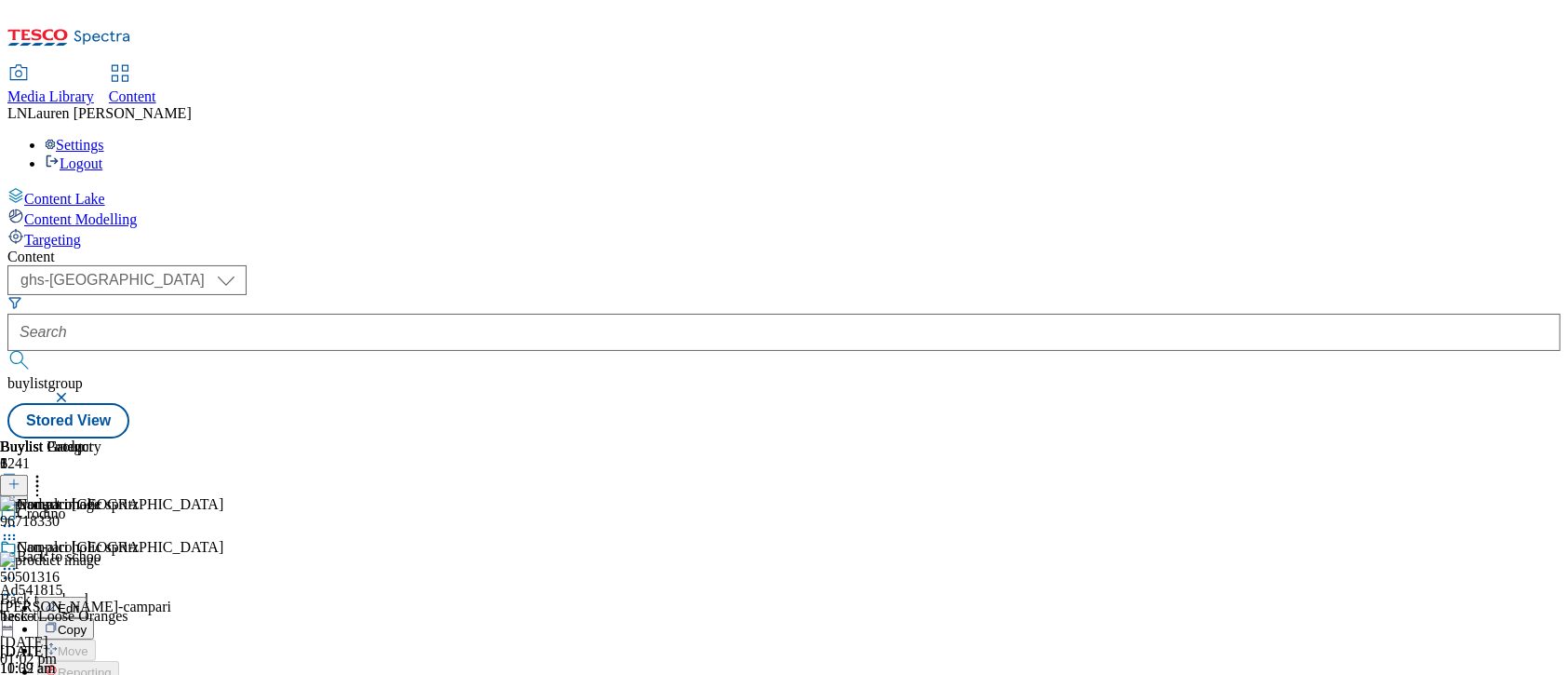
click at [18, 560] on icon at bounding box center [9, 568] width 18 height 18
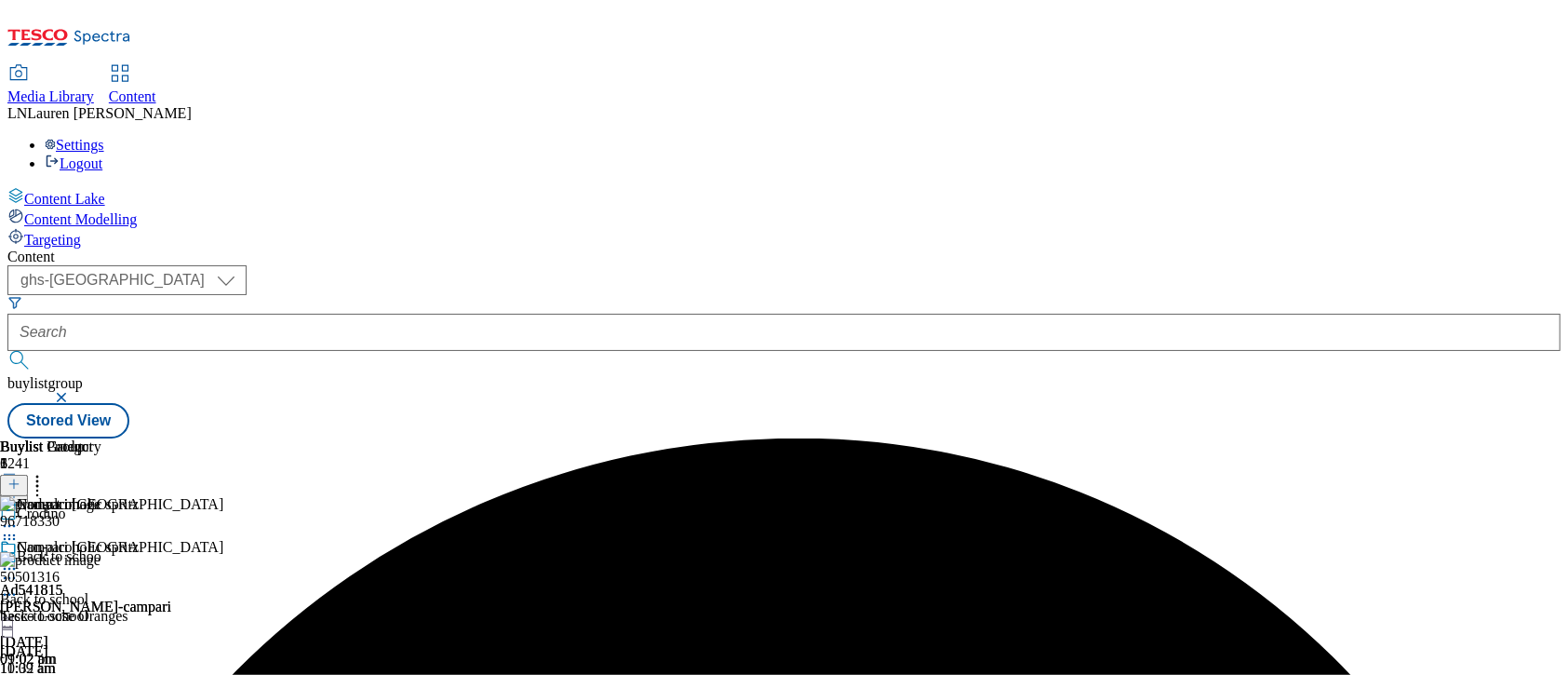
click at [7, 567] on circle at bounding box center [5, 568] width 3 height 3
click at [172, 538] on div "Non-alcoholic spritz Ad541815 glen-grant-campari 4 Sept 2025 09:02 am" at bounding box center [85, 602] width 172 height 128
click at [18, 560] on icon at bounding box center [9, 568] width 18 height 18
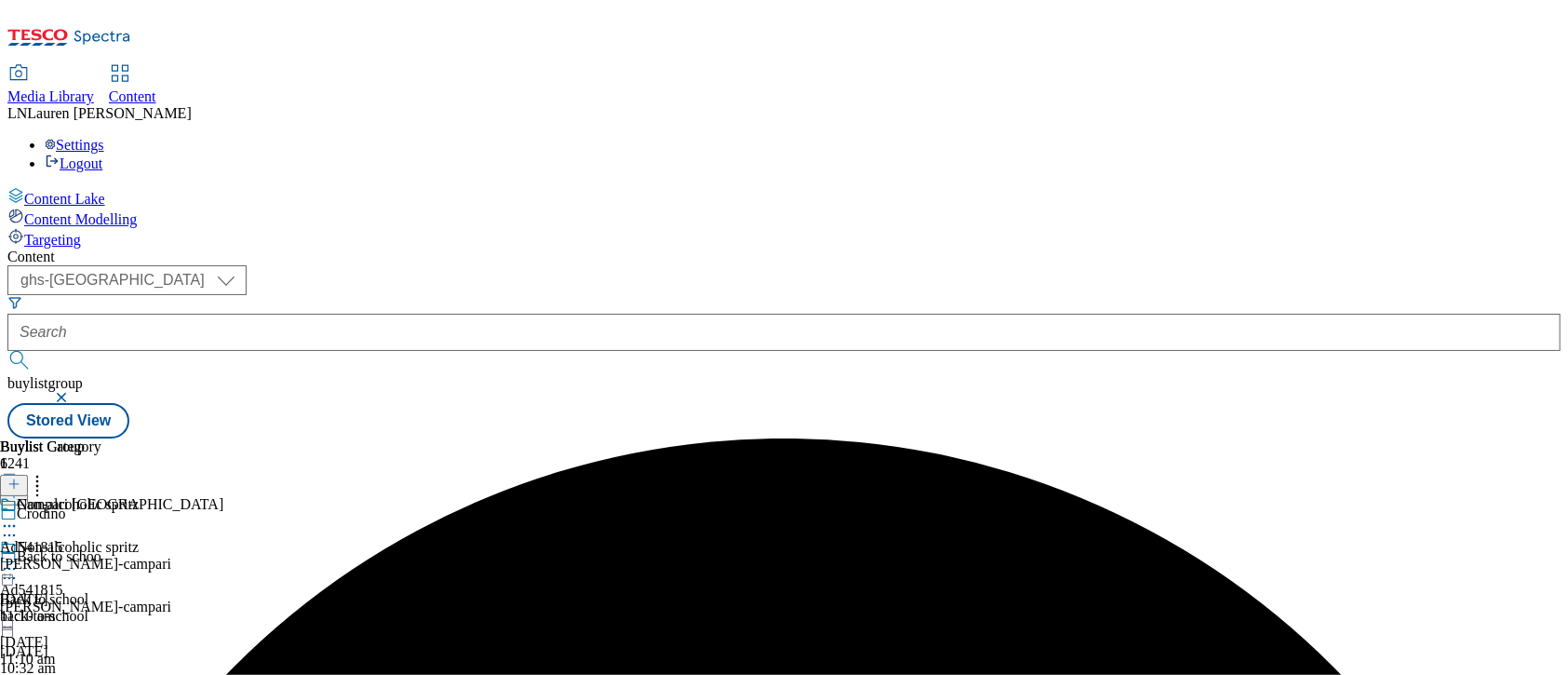
click at [47, 471] on icon at bounding box center [37, 480] width 18 height 18
click at [172, 538] on div "Non-alcoholic spritz Ad541815 glen-grant-campari 15 Sept 2025 11:10 am" at bounding box center [85, 602] width 172 height 128
click at [18, 560] on icon at bounding box center [9, 568] width 18 height 18
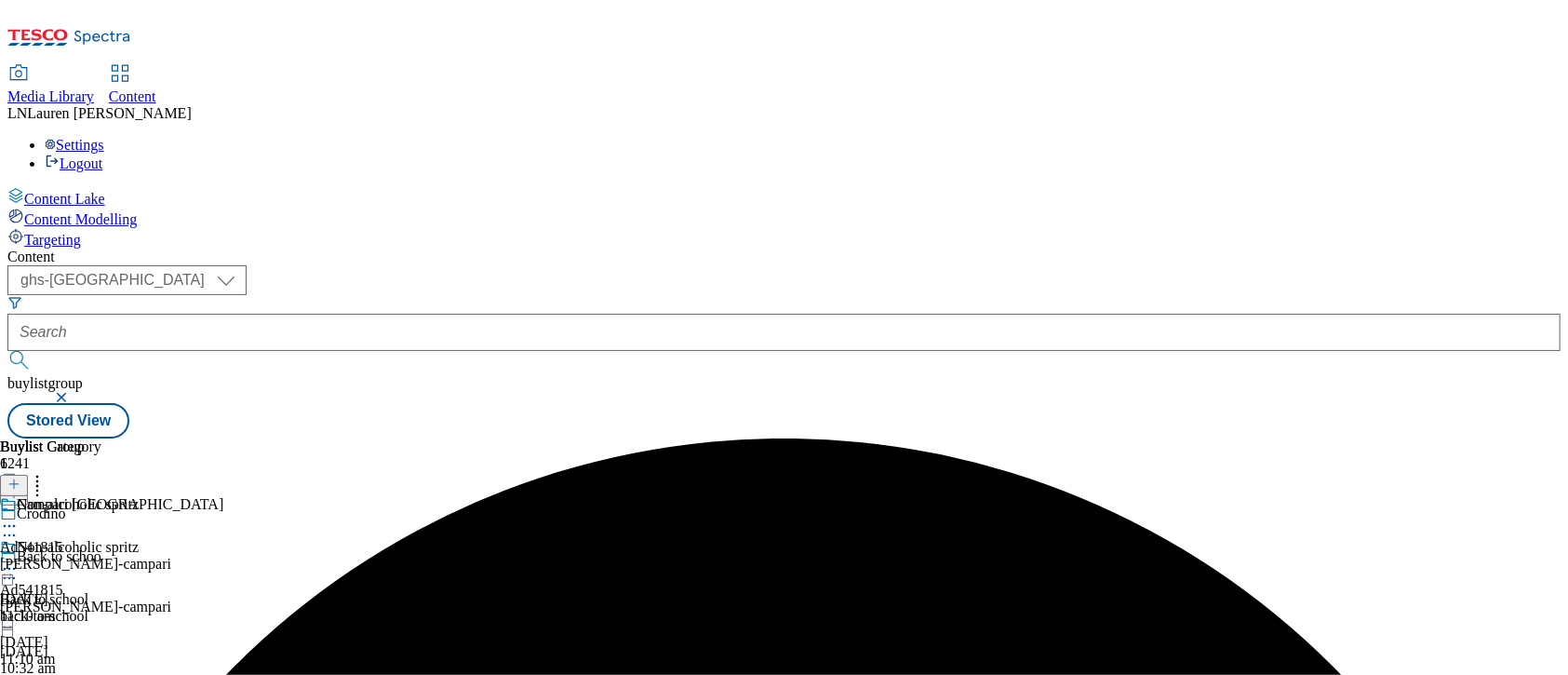
click at [18, 560] on icon at bounding box center [9, 568] width 18 height 18
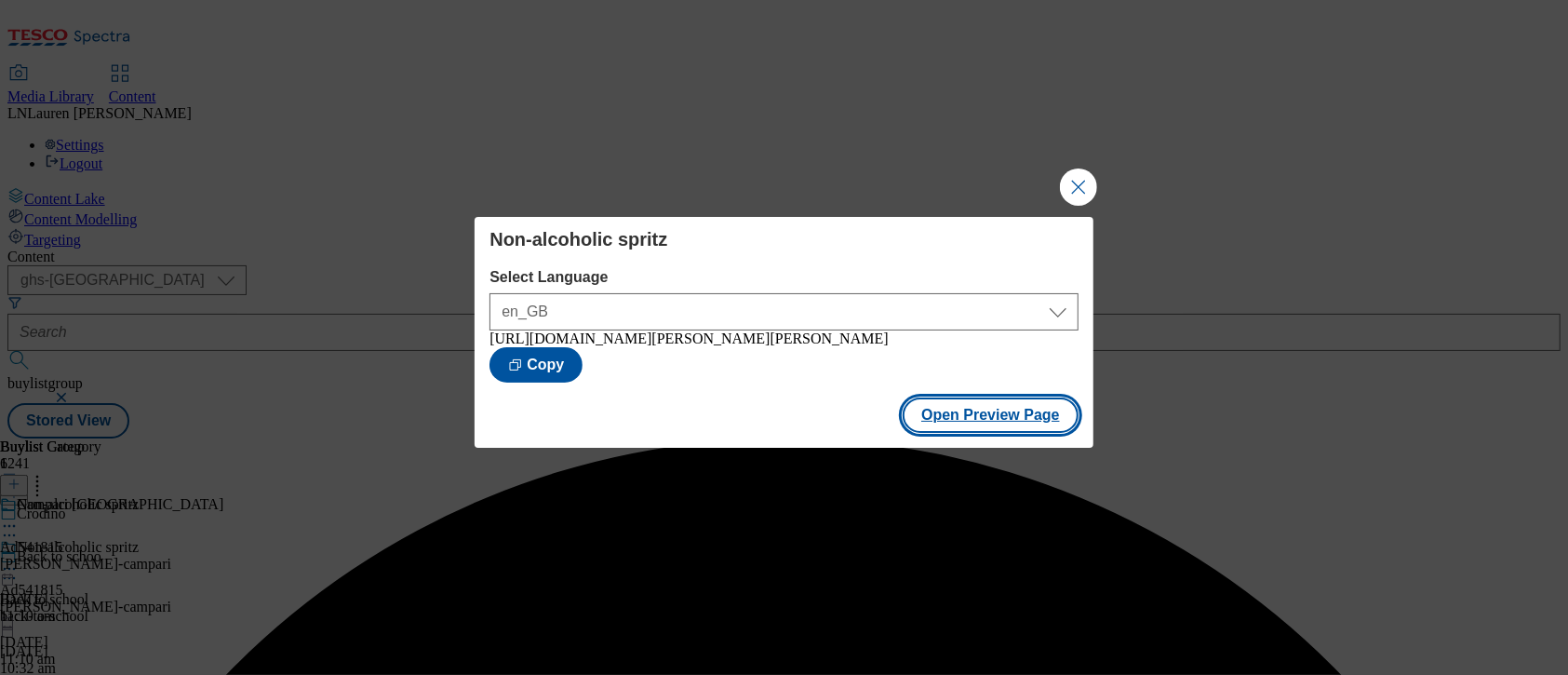
click at [975, 414] on button "Open Preview Page" at bounding box center [990, 415] width 176 height 35
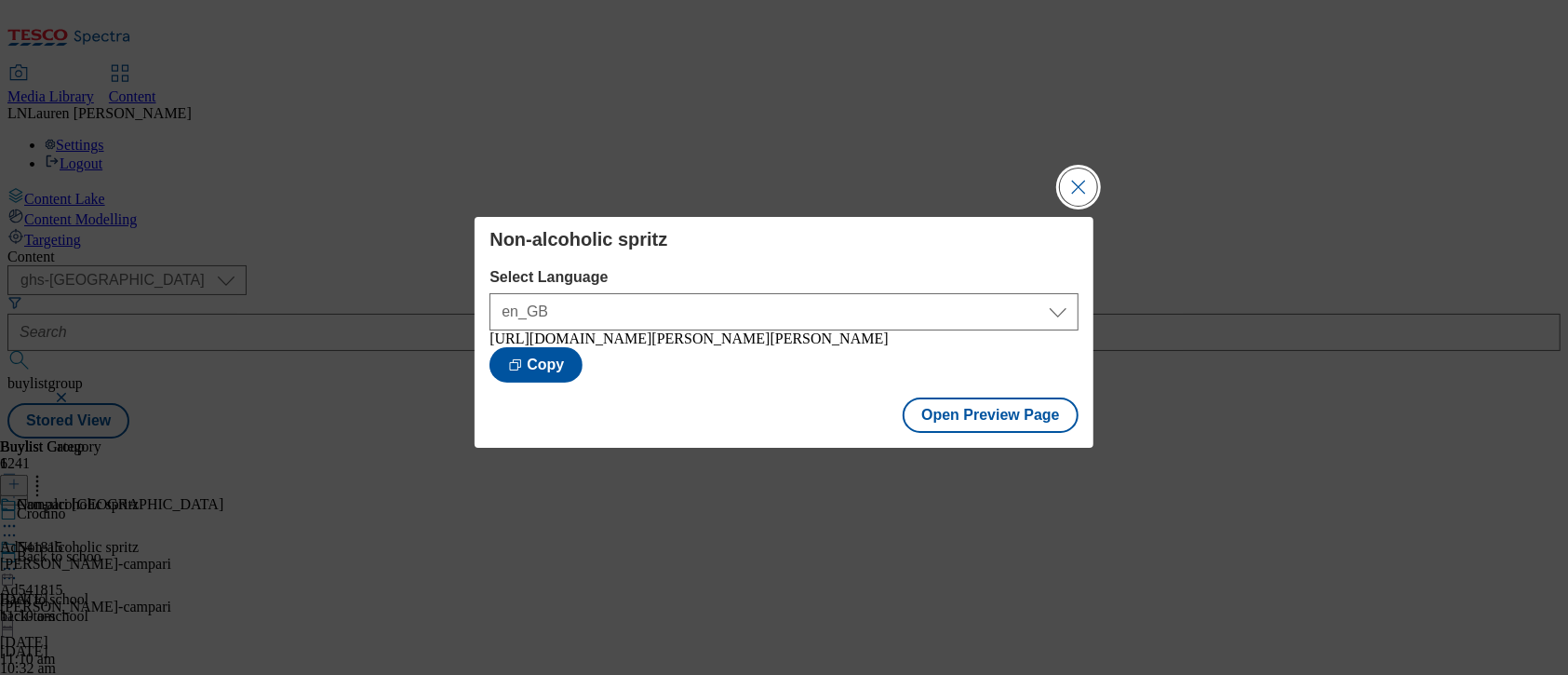
click at [1081, 195] on button "Close Modal" at bounding box center [1078, 187] width 37 height 37
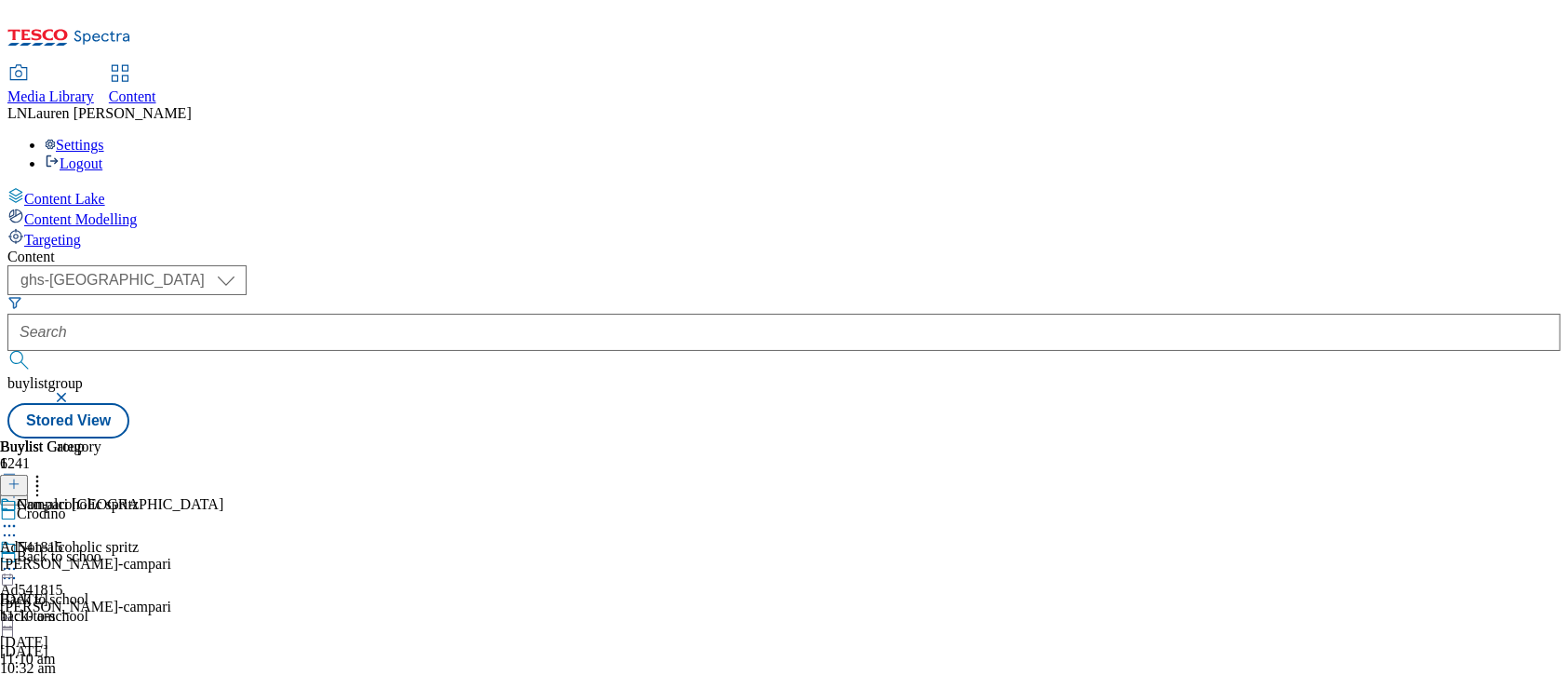
click at [18, 560] on icon at bounding box center [9, 568] width 18 height 18
click at [191, 105] on span "Lauren Nader" at bounding box center [109, 112] width 164 height 16
click at [1518, 137] on div "Settings Logout" at bounding box center [784, 154] width 1552 height 35
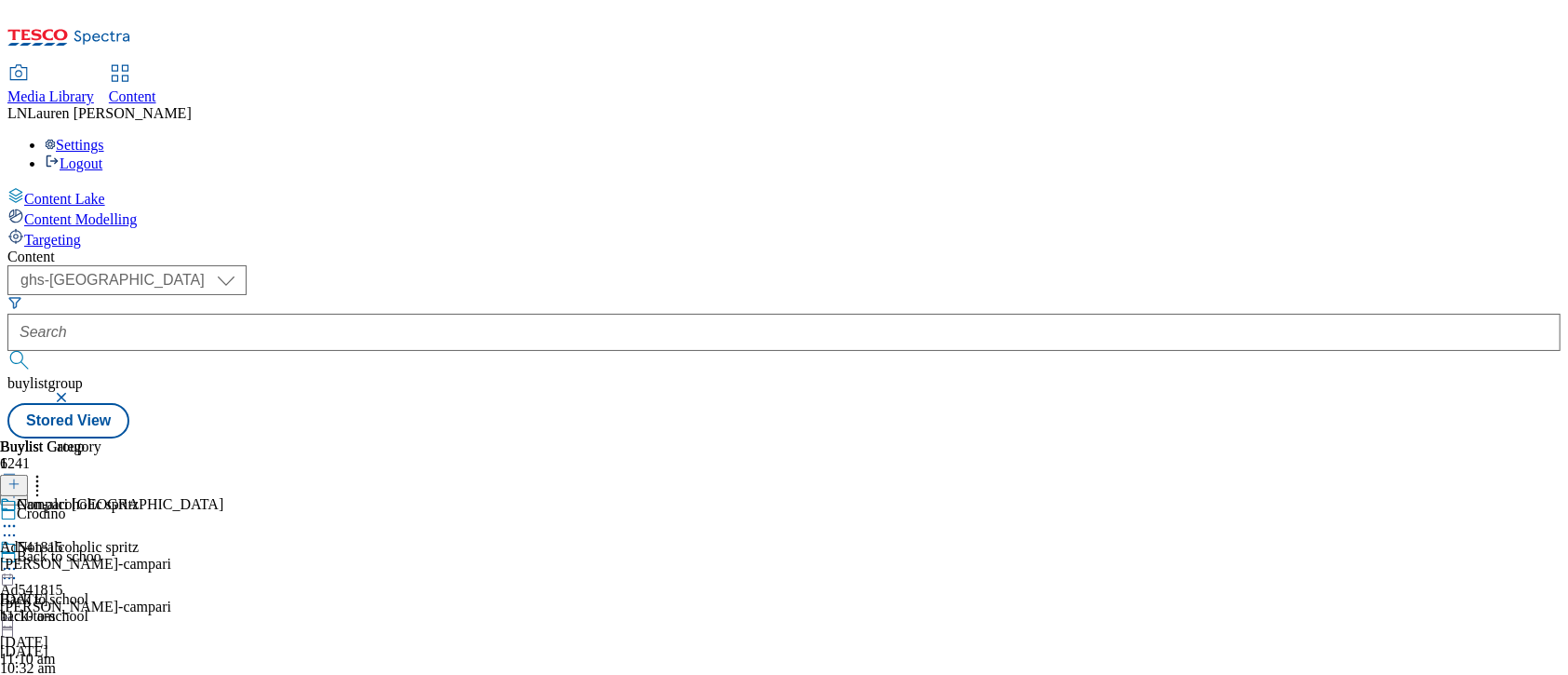
click at [103, 155] on link "Logout" at bounding box center [73, 163] width 57 height 16
